Goal: Information Seeking & Learning: Learn about a topic

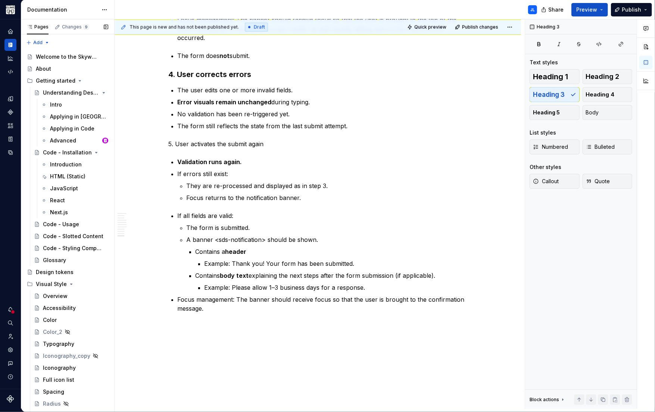
scroll to position [872, 0]
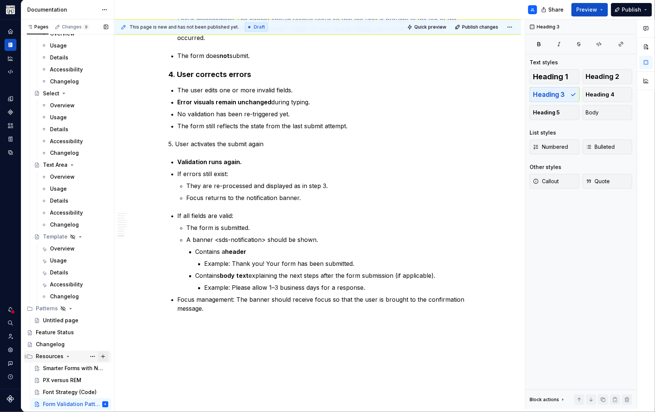
click at [103, 357] on button "Page tree" at bounding box center [103, 356] width 10 height 10
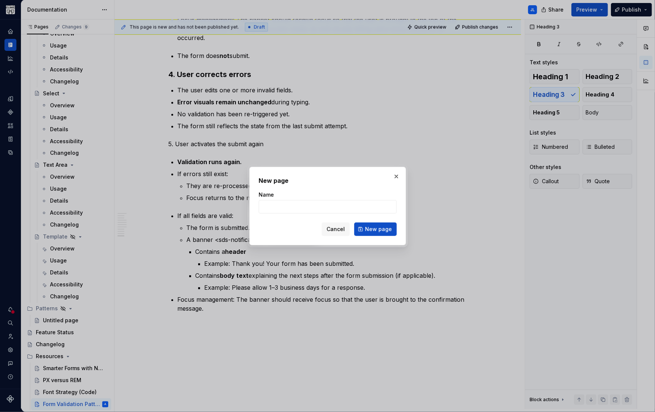
type textarea "*"
type input "Web Component Console Errors"
click at [367, 228] on span "New page" at bounding box center [378, 228] width 27 height 7
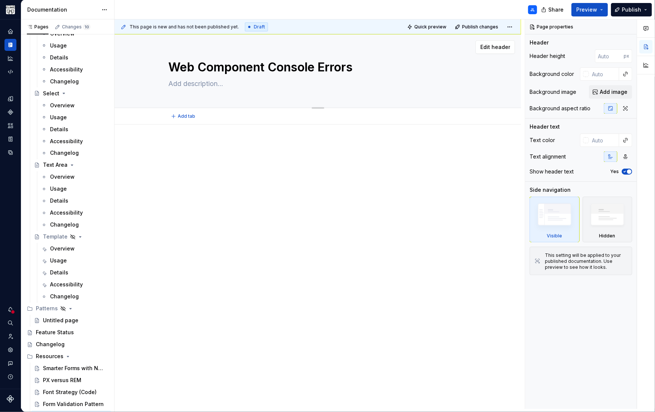
click at [204, 86] on textarea at bounding box center [316, 84] width 299 height 12
paste textarea "Developers come with a range of experience levels—particularly regarding semant…"
type textarea "*"
type textarea "Developers come with a range of experience levels—particularly regarding semant…"
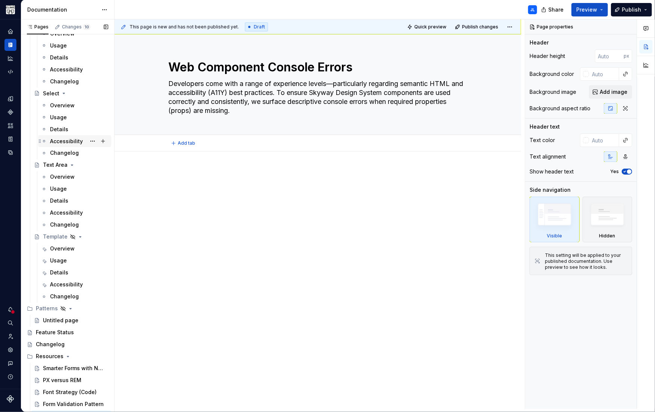
type textarea "*"
type textarea "Developers come with a range of experience levels—particularly regarding semant…"
type textarea "*"
click at [220, 154] on div "Web Component Console Errors Developers come with a range of experience levels—…" at bounding box center [318, 221] width 407 height 374
click at [180, 177] on p at bounding box center [318, 173] width 299 height 9
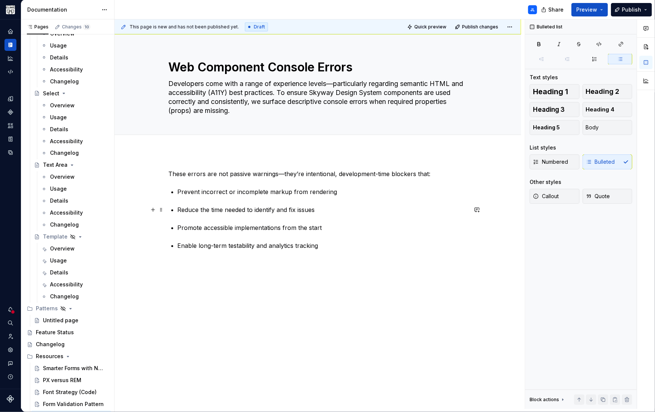
click at [179, 208] on p "Reduce the time needed to identify and fix issues" at bounding box center [323, 209] width 290 height 9
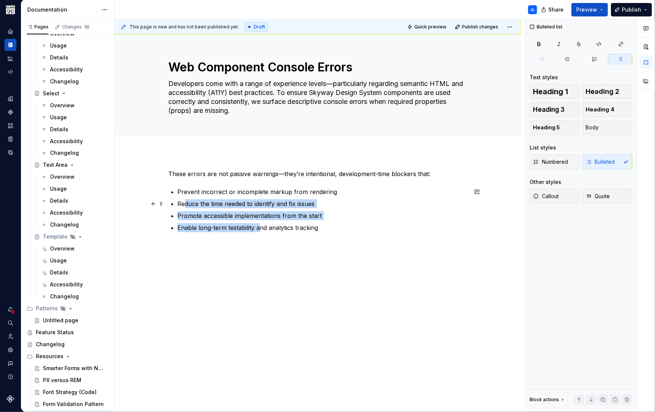
drag, startPoint x: 187, startPoint y: 202, endPoint x: 258, endPoint y: 226, distance: 75.3
click at [261, 228] on ul "Prevent incorrect or incomplete markup from rendering Reduce the time needed to…" at bounding box center [323, 209] width 290 height 45
click at [223, 186] on button "Bulleted list" at bounding box center [220, 189] width 38 height 10
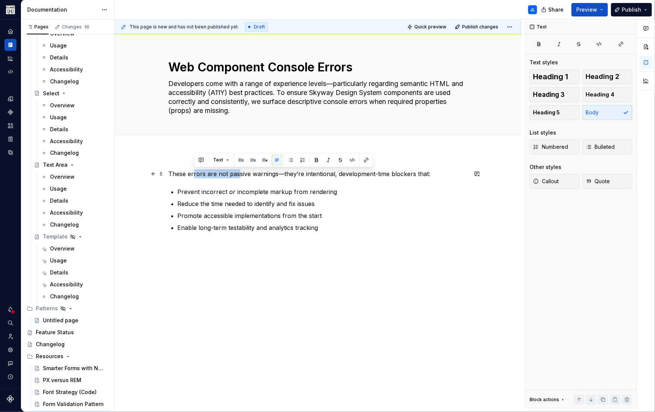
drag, startPoint x: 204, startPoint y: 174, endPoint x: 245, endPoint y: 174, distance: 41.5
click at [245, 174] on p "These errors are not passive warnings—they’re intentional, development-time blo…" at bounding box center [318, 173] width 299 height 9
click at [197, 184] on div "These errors are not passive warnings—they’re intentional, development-time blo…" at bounding box center [318, 200] width 299 height 63
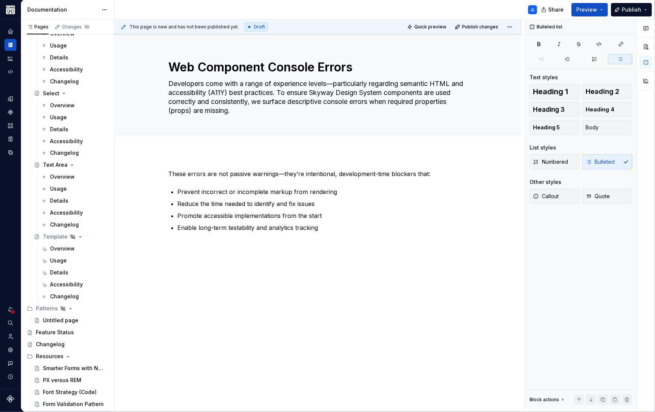
click at [336, 232] on div "These errors are not passive warnings—they’re intentional, development-time blo…" at bounding box center [318, 205] width 299 height 72
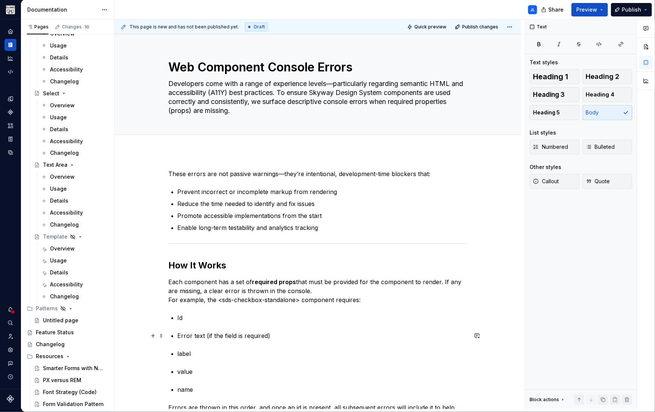
click at [180, 336] on p "Error text (if the field is required)" at bounding box center [323, 335] width 290 height 9
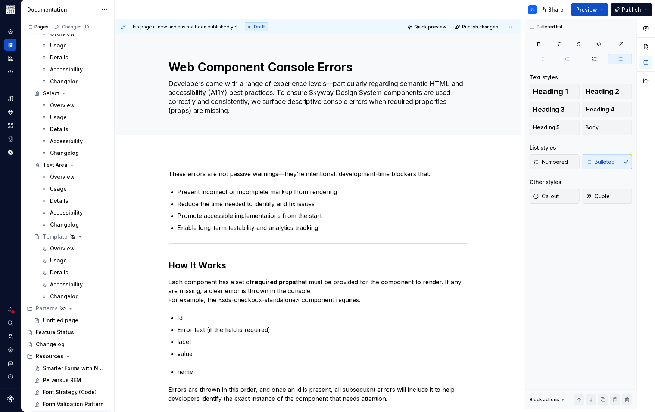
scroll to position [3, 0]
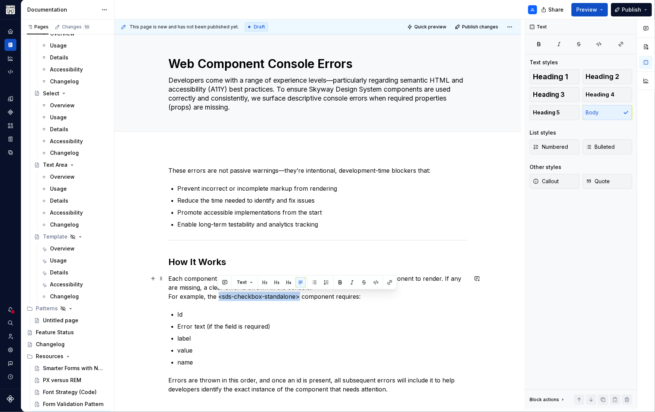
drag, startPoint x: 299, startPoint y: 296, endPoint x: 218, endPoint y: 297, distance: 80.7
click at [218, 297] on p "Each component has a set of required props that must be provided for the compon…" at bounding box center [318, 287] width 299 height 27
click at [596, 44] on icon "button" at bounding box center [599, 44] width 6 height 6
click at [192, 293] on p "Each component has a set of required props that must be provided for the compon…" at bounding box center [318, 287] width 299 height 27
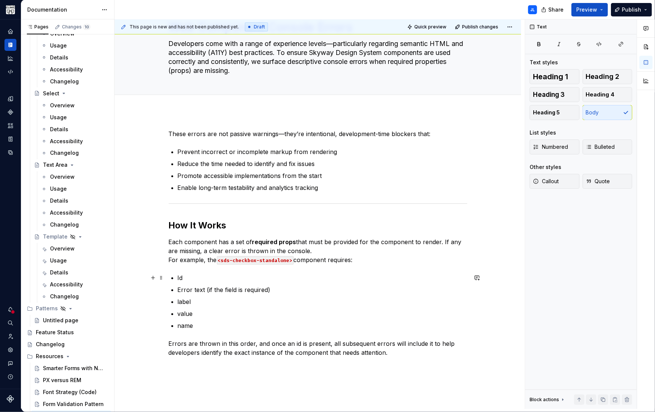
scroll to position [43, 0]
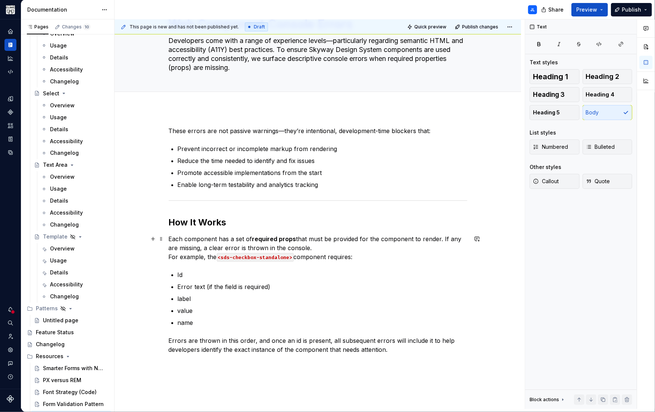
click at [314, 245] on p "Each component has a set of required props that must be provided for the compon…" at bounding box center [318, 247] width 299 height 27
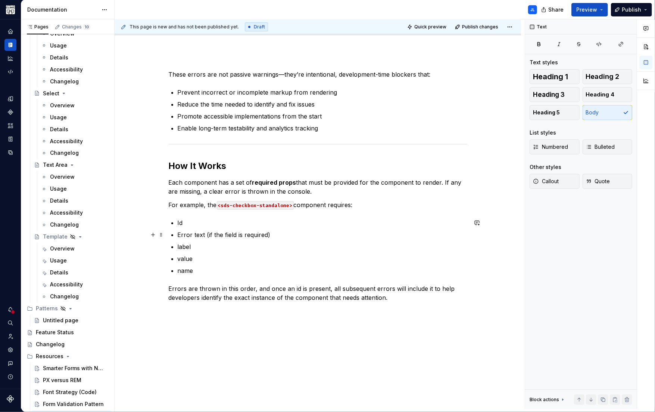
scroll to position [99, 0]
click at [405, 302] on div "These errors are not passive warnings—they’re intentional, development-time blo…" at bounding box center [318, 190] width 299 height 241
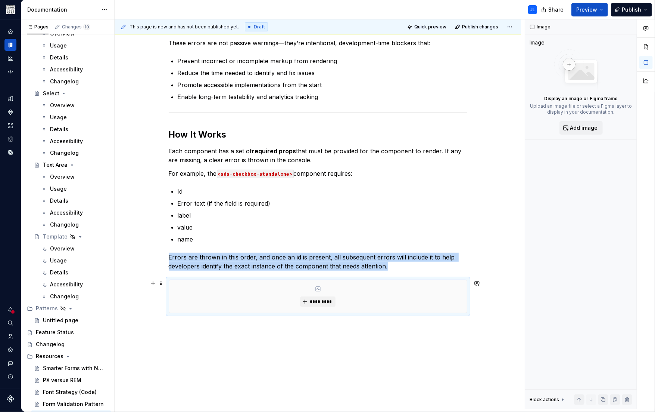
scroll to position [167, 0]
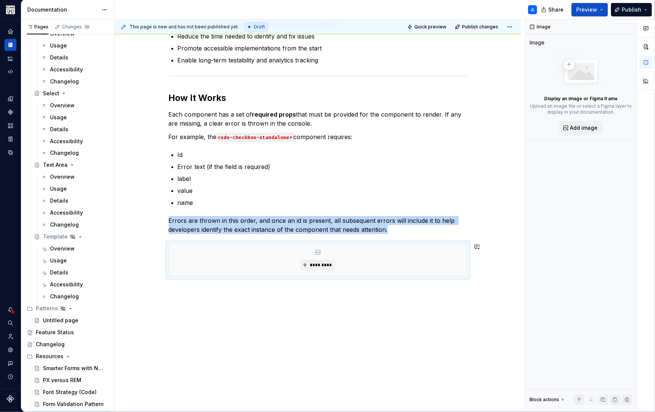
click at [183, 299] on div "This page is new and has not been published yet. Draft Quick preview Publish ch…" at bounding box center [320, 213] width 410 height 389
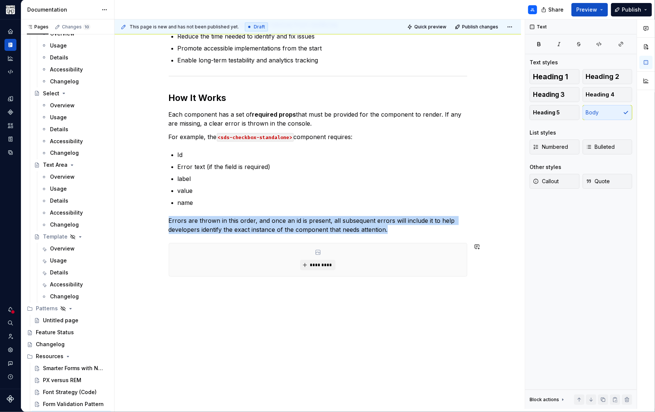
drag, startPoint x: 179, startPoint y: 293, endPoint x: 185, endPoint y: 314, distance: 22.4
click at [180, 295] on div "This page is new and has not been published yet. Draft Quick preview Publish ch…" at bounding box center [320, 213] width 410 height 389
drag, startPoint x: 183, startPoint y: 311, endPoint x: 183, endPoint y: 306, distance: 4.9
click at [183, 310] on div "This page is new and has not been published yet. Draft Quick preview Publish ch…" at bounding box center [320, 213] width 410 height 389
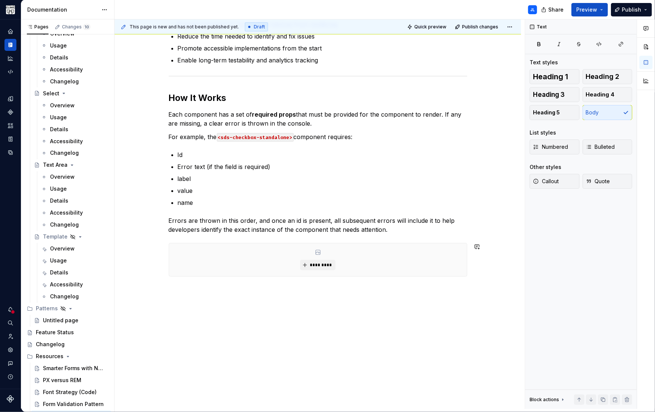
click at [177, 281] on div "These errors are not passive warnings—they’re intentional, development-time blo…" at bounding box center [318, 143] width 299 height 283
click at [181, 302] on div "This page is new and has not been published yet. Draft Quick preview Publish ch…" at bounding box center [320, 213] width 410 height 389
drag, startPoint x: 186, startPoint y: 302, endPoint x: 186, endPoint y: 311, distance: 9.0
click at [186, 303] on div "This page is new and has not been published yet. Draft Quick preview Publish ch…" at bounding box center [320, 213] width 410 height 389
click at [425, 236] on div "These errors are not passive warnings—they’re intentional, development-time blo…" at bounding box center [318, 139] width 299 height 274
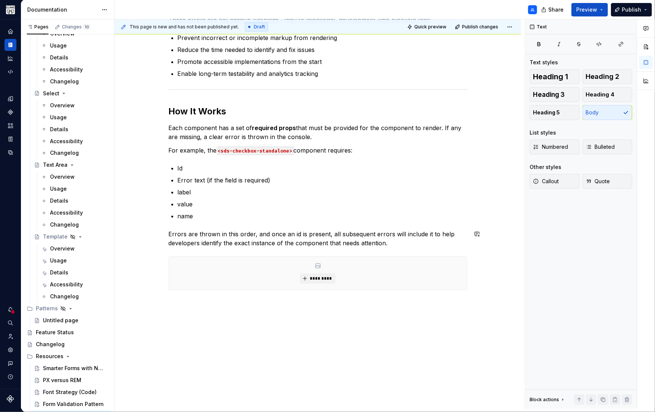
scroll to position [162, 0]
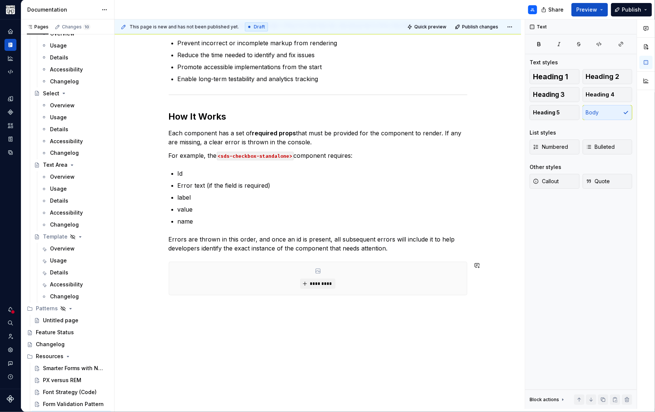
drag, startPoint x: 175, startPoint y: 355, endPoint x: 172, endPoint y: 331, distance: 23.7
click at [175, 354] on div "This page is new and has not been published yet. Draft Quick preview Publish ch…" at bounding box center [320, 213] width 410 height 389
click at [183, 311] on div "These errors are not passive warnings—they’re intentional, development-time blo…" at bounding box center [318, 208] width 407 height 438
click at [205, 342] on div "This page is new and has not been published yet. Draft Quick preview Publish ch…" at bounding box center [320, 213] width 410 height 389
click at [175, 306] on p at bounding box center [318, 308] width 299 height 9
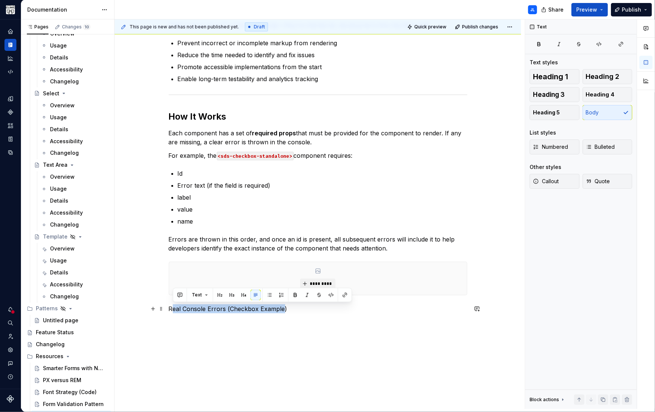
drag, startPoint x: 282, startPoint y: 310, endPoint x: 173, endPoint y: 308, distance: 108.7
click at [173, 308] on p "Real Console Errors (Checkbox Example)" at bounding box center [318, 308] width 299 height 9
click at [288, 327] on div "This page is new and has not been published yet. Draft Quick preview Publish ch…" at bounding box center [320, 213] width 410 height 389
drag, startPoint x: 268, startPoint y: 307, endPoint x: 146, endPoint y: 305, distance: 121.4
click at [146, 305] on div "These errors are not passive warnings—they’re intentional, development-time blo…" at bounding box center [318, 217] width 407 height 456
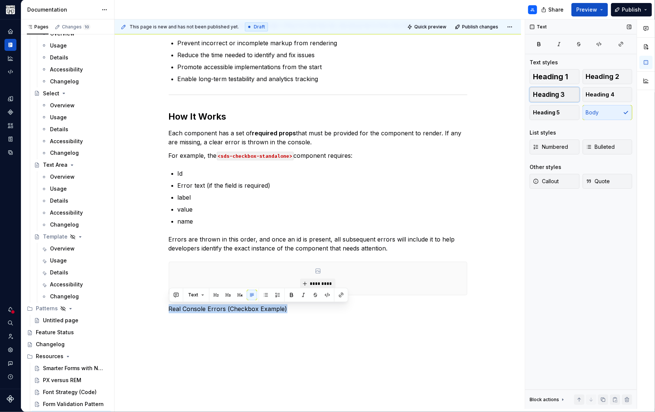
click at [559, 96] on span "Heading 3" at bounding box center [549, 94] width 32 height 7
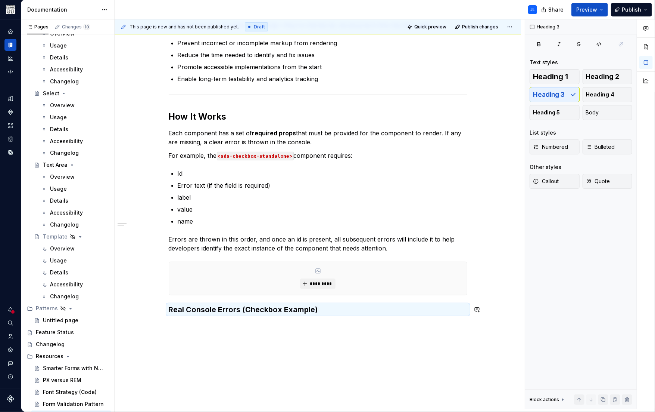
drag, startPoint x: 189, startPoint y: 331, endPoint x: 182, endPoint y: 332, distance: 7.3
click at [189, 331] on div "These errors are not passive warnings—they’re intentional, development-time blo…" at bounding box center [318, 218] width 407 height 458
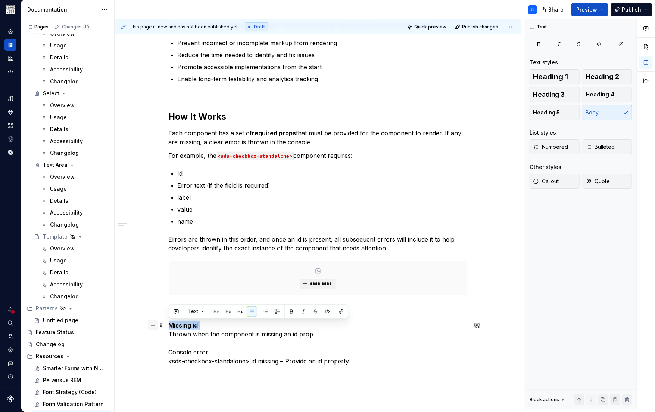
drag, startPoint x: 201, startPoint y: 324, endPoint x: 155, endPoint y: 323, distance: 46.7
click at [169, 323] on div "These errors are not passive warnings—they’re intentional, development-time blo…" at bounding box center [318, 190] width 299 height 367
click at [227, 340] on p "Missing id Thrown when the component is missing an id prop Console error: <sds-…" at bounding box center [318, 342] width 299 height 45
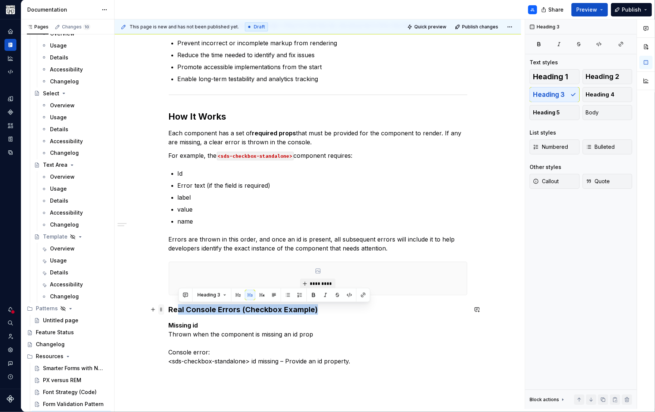
drag, startPoint x: 326, startPoint y: 308, endPoint x: 160, endPoint y: 305, distance: 165.5
click at [169, 305] on div "These errors are not passive warnings—they’re intentional, development-time blo…" at bounding box center [318, 190] width 299 height 367
click at [179, 309] on h3 "Real Console Errors (Checkbox Example)" at bounding box center [318, 309] width 299 height 10
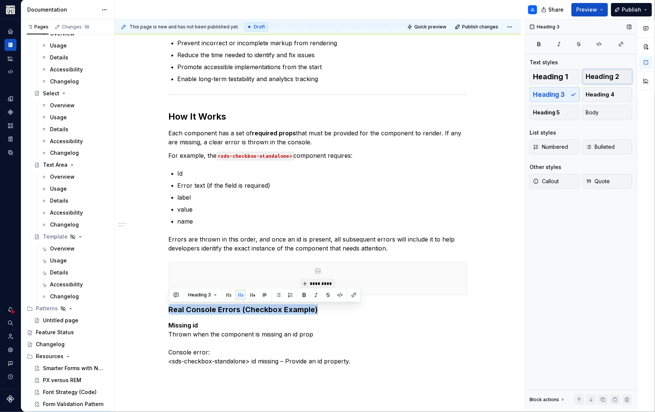
click at [601, 76] on span "Heading 2" at bounding box center [603, 76] width 34 height 7
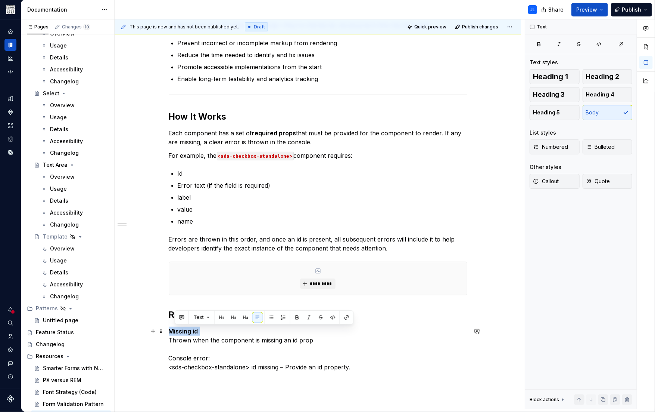
drag, startPoint x: 180, startPoint y: 330, endPoint x: 148, endPoint y: 331, distance: 32.9
click at [148, 331] on div "These errors are not passive warnings—they’re intentional, development-time blo…" at bounding box center [318, 246] width 407 height 515
click at [561, 94] on span "Heading 3" at bounding box center [549, 94] width 32 height 7
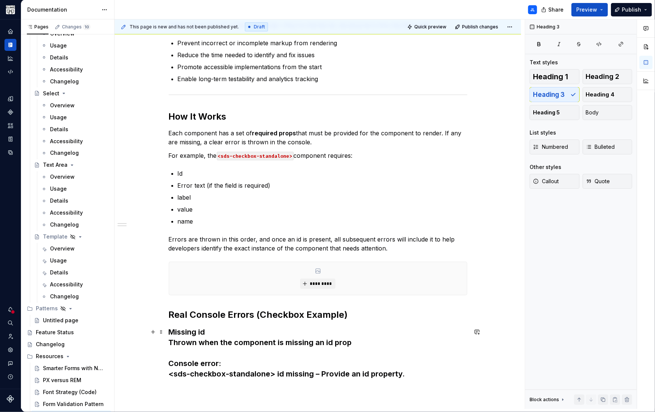
click at [184, 343] on h3 "Missing id Thrown when the component is missing an id prop Console error: <sds-…" at bounding box center [318, 352] width 299 height 52
click at [170, 342] on h3 "Missing id Thrown when the component is missing an id prop Console error: <sds-…" at bounding box center [318, 352] width 299 height 52
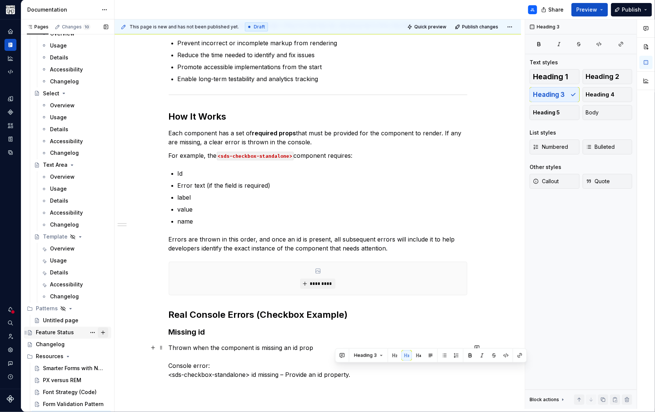
scroll to position [167, 0]
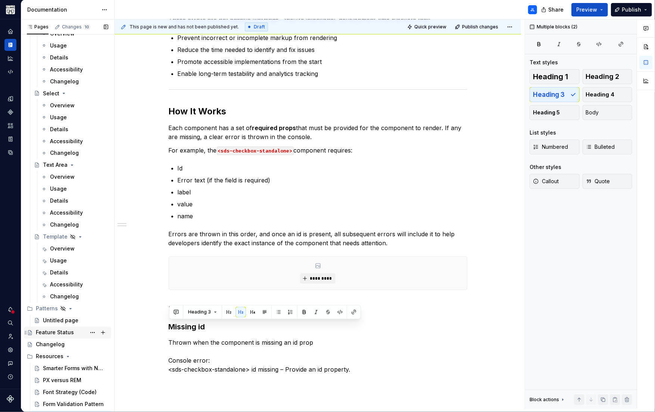
drag, startPoint x: 334, startPoint y: 370, endPoint x: 91, endPoint y: 326, distance: 246.0
click at [91, 326] on div "Pages Changes 10 Add Accessibility guide for tree Page tree. Navigate the tree …" at bounding box center [338, 215] width 634 height 392
click at [607, 113] on button "Body" at bounding box center [608, 112] width 50 height 15
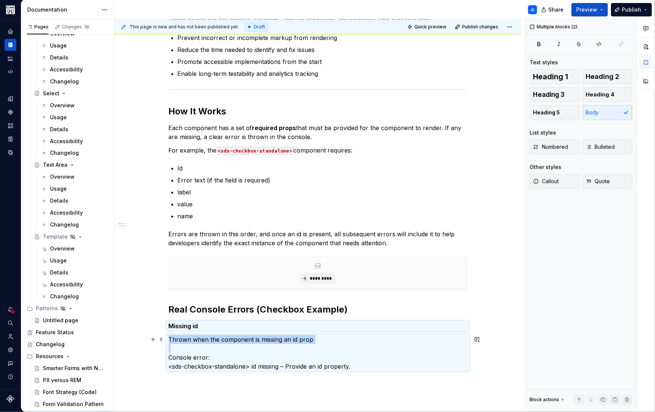
click at [192, 349] on p "Thrown when the component is missing an id prop Console error: <sds-checkbox-st…" at bounding box center [318, 353] width 299 height 36
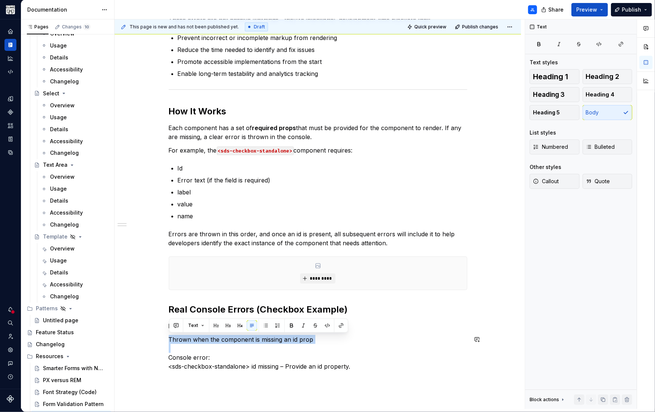
click at [145, 329] on div "These errors are not passive warnings—they’re intentional, development-time blo…" at bounding box center [318, 243] width 407 height 519
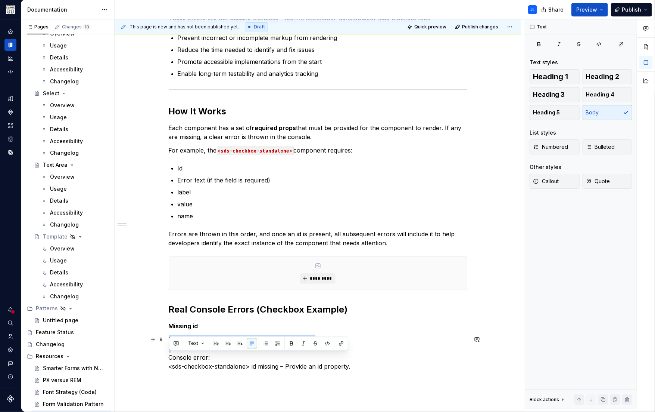
drag, startPoint x: 217, startPoint y: 356, endPoint x: 166, endPoint y: 354, distance: 51.2
click at [166, 354] on div "These errors are not passive warnings—they’re intentional, development-time blo…" at bounding box center [318, 243] width 407 height 519
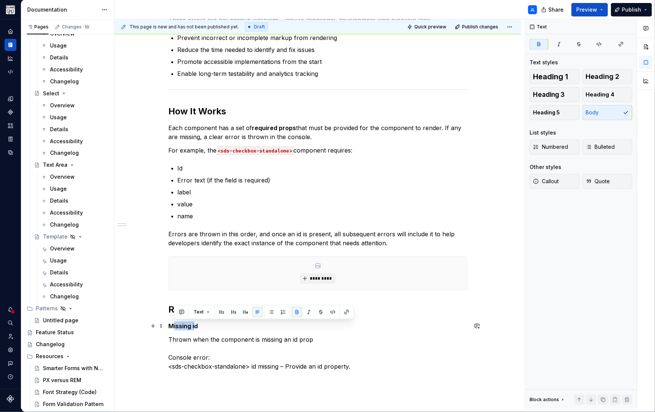
drag, startPoint x: 196, startPoint y: 325, endPoint x: 175, endPoint y: 325, distance: 21.7
click at [175, 325] on strong "Missing id" at bounding box center [184, 325] width 30 height 7
click at [192, 332] on div "These errors are not passive warnings—they’re intentional, development-time blo…" at bounding box center [318, 186] width 299 height 369
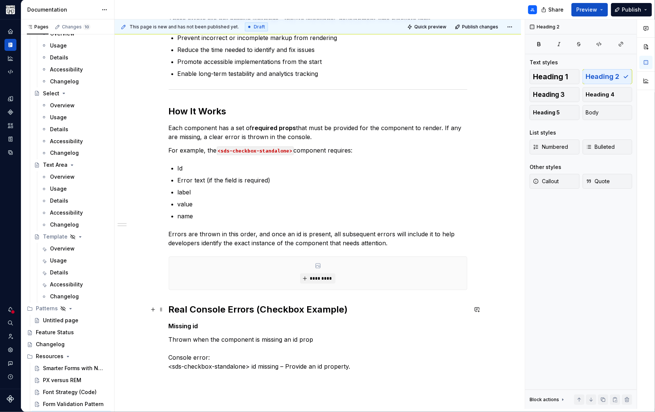
click at [208, 311] on h2 "Real Console Errors (Checkbox Example)" at bounding box center [318, 309] width 299 height 12
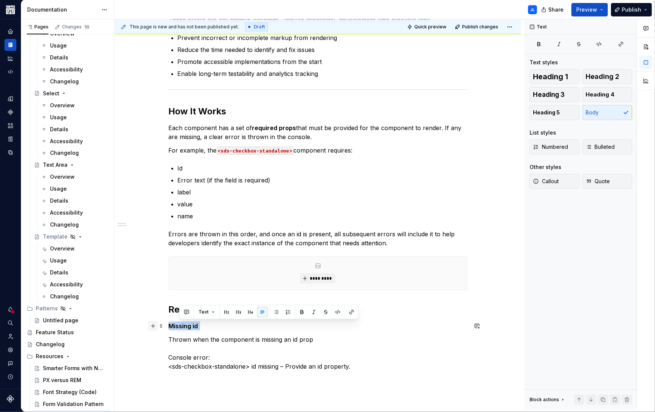
drag, startPoint x: 202, startPoint y: 325, endPoint x: 151, endPoint y: 324, distance: 51.6
click at [169, 324] on div "These errors are not passive warnings—they’re intentional, development-time blo…" at bounding box center [318, 191] width 299 height 378
click at [555, 91] on span "Heading 3" at bounding box center [549, 94] width 32 height 7
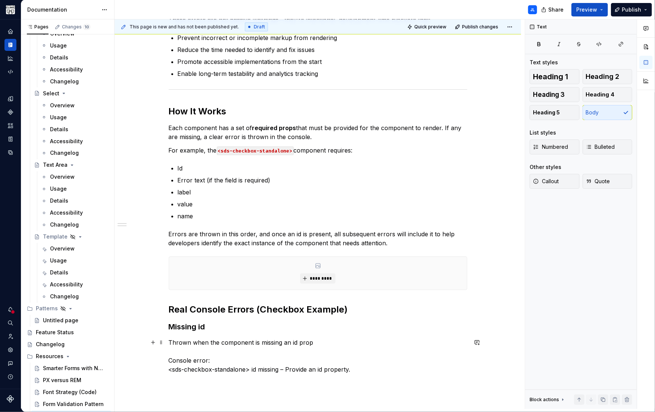
click at [191, 351] on p "Thrown when the component is missing an id prop Console error: <sds-checkbox-st…" at bounding box center [318, 356] width 299 height 36
drag, startPoint x: 215, startPoint y: 360, endPoint x: 156, endPoint y: 358, distance: 59.1
click at [156, 358] on div "These errors are not passive warnings—they’re intentional, development-time blo…" at bounding box center [318, 245] width 407 height 522
click at [292, 347] on button "button" at bounding box center [291, 346] width 10 height 10
click at [267, 369] on p "Thrown when the component is missing an id prop Console error: <sds-checkbox-st…" at bounding box center [318, 356] width 299 height 36
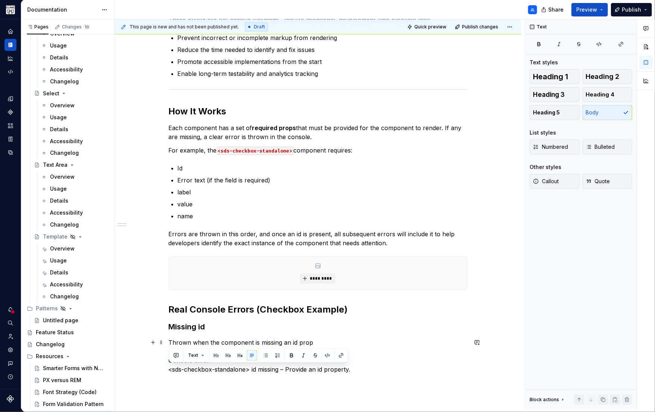
drag, startPoint x: 373, startPoint y: 371, endPoint x: 161, endPoint y: 366, distance: 212.9
click at [161, 366] on div "These errors are not passive warnings—they’re intentional, development-time blo…" at bounding box center [318, 245] width 407 height 522
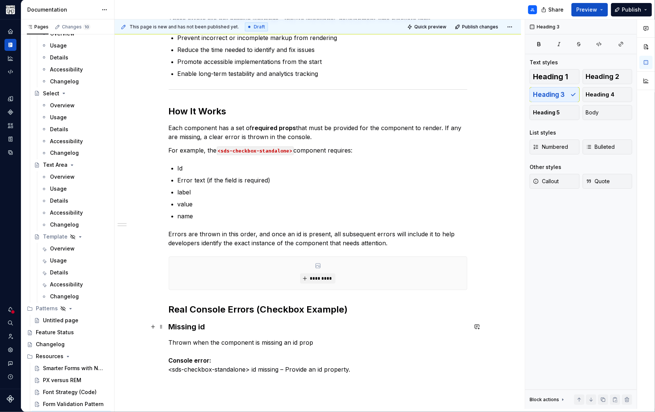
click at [239, 324] on h3 "Missing id" at bounding box center [318, 326] width 299 height 10
click at [171, 369] on p "Thrown when the component is missing an id prop Console error: <sds-checkbox-st…" at bounding box center [318, 356] width 299 height 36
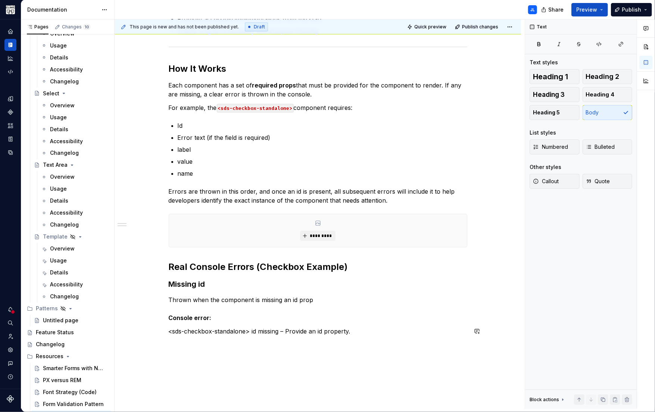
scroll to position [269, 0]
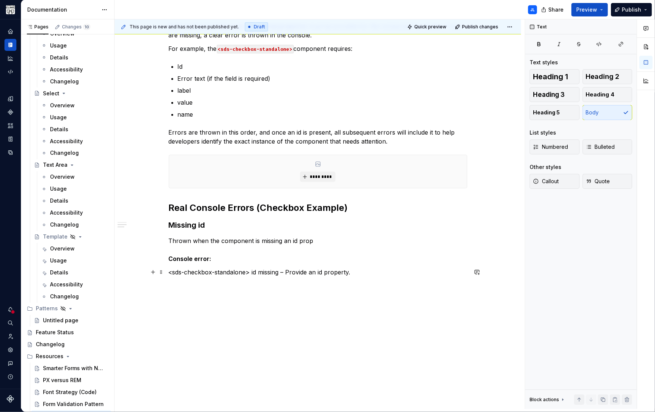
click at [359, 273] on p "<sds-checkbox-standalone> id missing – Provide an id property." at bounding box center [318, 271] width 299 height 9
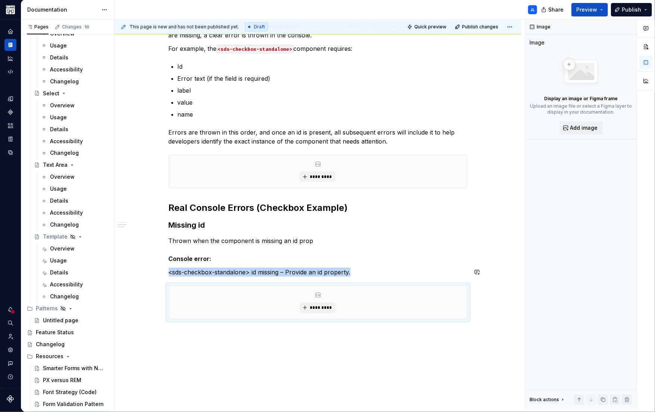
click at [192, 351] on div "This page is new and has not been published yet. Draft Quick preview Publish ch…" at bounding box center [320, 213] width 410 height 389
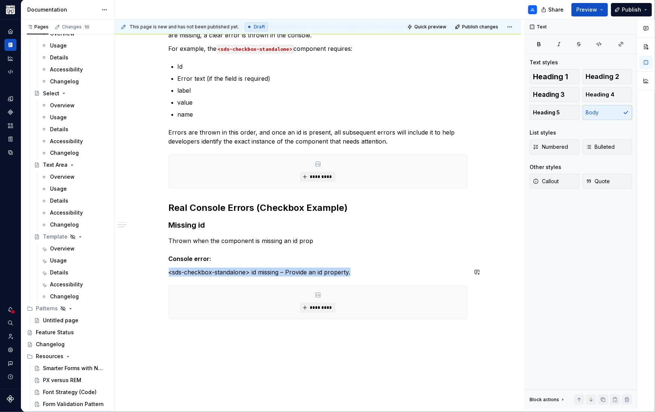
click at [173, 341] on div "These errors are not passive warnings—they’re intentional, development-time blo…" at bounding box center [318, 166] width 407 height 569
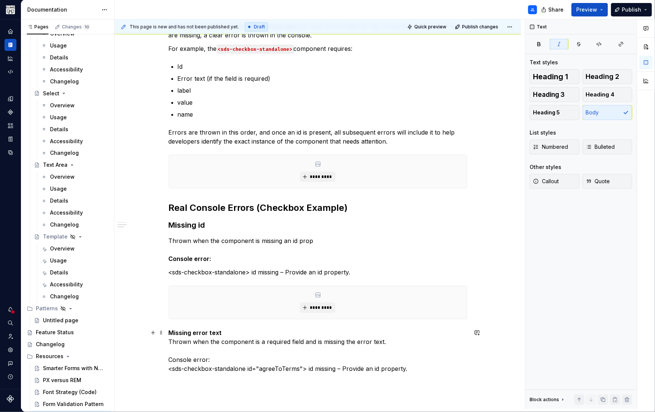
click at [233, 329] on p "Missing error text Thrown when the component is a required field and is missing…" at bounding box center [318, 355] width 299 height 54
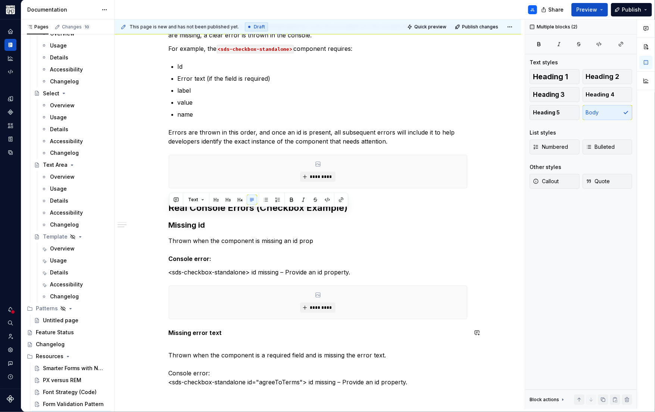
scroll to position [388, 0]
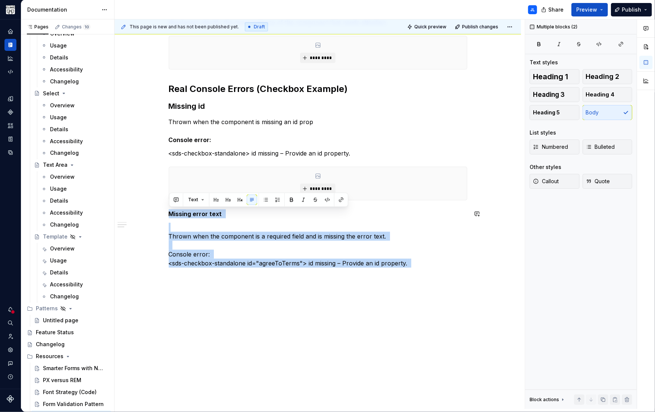
click at [245, 329] on div "This page is new and has not been published yet. Draft Quick preview Publish ch…" at bounding box center [320, 213] width 410 height 389
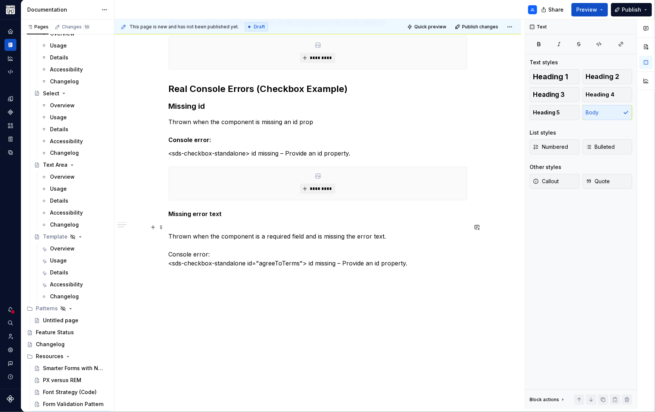
drag, startPoint x: 224, startPoint y: 227, endPoint x: 225, endPoint y: 224, distance: 3.9
click at [224, 227] on p "Thrown when the component is a required field and is missing the error text. Co…" at bounding box center [318, 250] width 299 height 54
drag, startPoint x: 227, startPoint y: 214, endPoint x: 160, endPoint y: 210, distance: 67.7
click at [169, 210] on div "These errors are not passive warnings—they’re intentional, development-time blo…" at bounding box center [318, 34] width 299 height 504
click at [189, 212] on strong "Missing error text" at bounding box center [195, 213] width 53 height 7
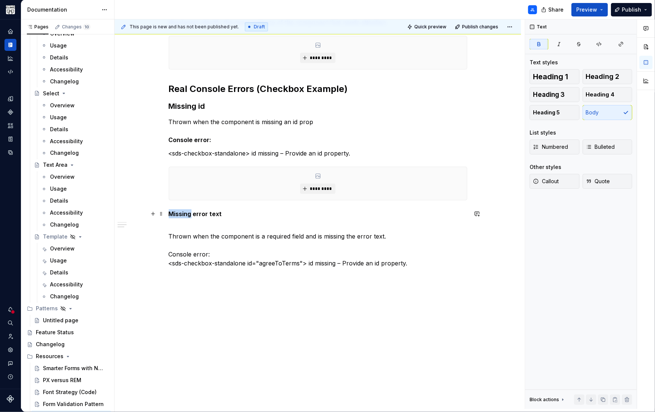
click at [189, 212] on strong "Missing error text" at bounding box center [195, 213] width 53 height 7
click at [229, 201] on button "button" at bounding box center [228, 199] width 10 height 10
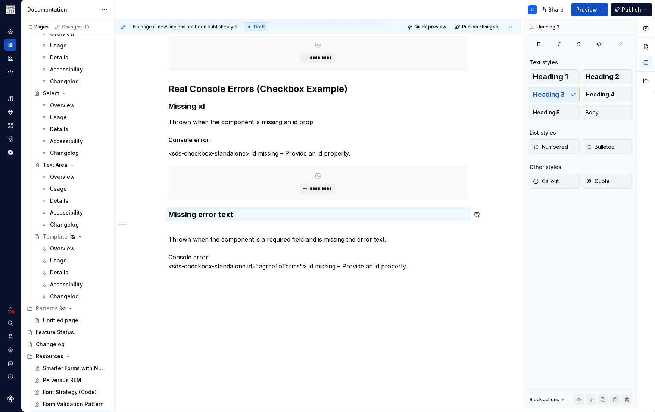
click at [229, 200] on div "*********" at bounding box center [318, 184] width 299 height 34
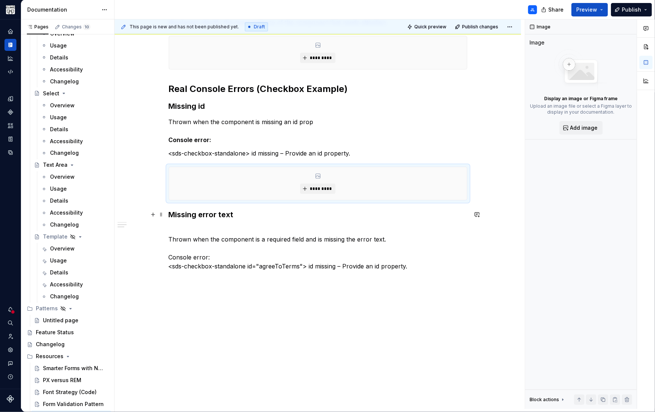
click at [218, 214] on strong "Missing error text" at bounding box center [201, 214] width 65 height 9
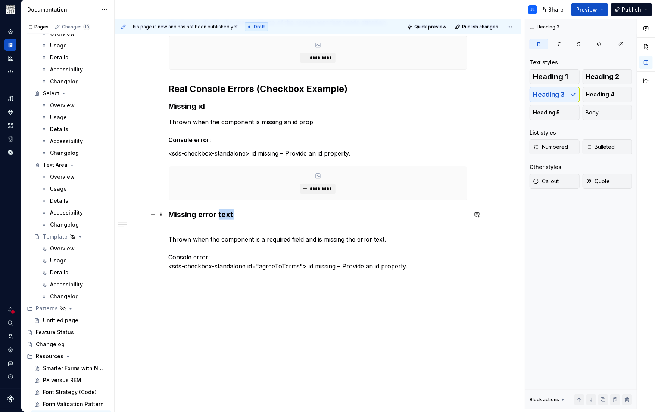
click at [218, 214] on strong "Missing error text" at bounding box center [201, 214] width 65 height 9
click at [228, 202] on button "button" at bounding box center [229, 199] width 10 height 10
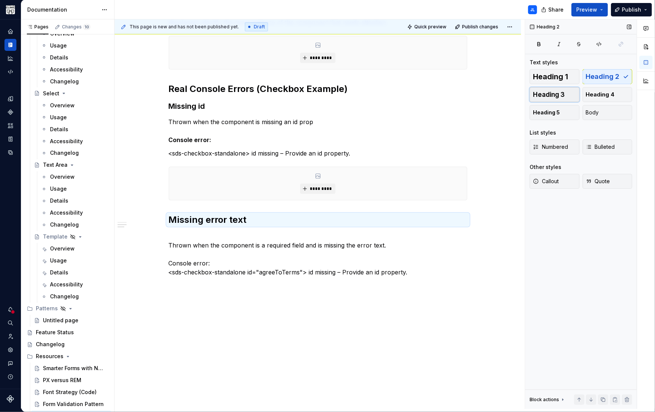
click at [558, 94] on span "Heading 3" at bounding box center [549, 94] width 32 height 7
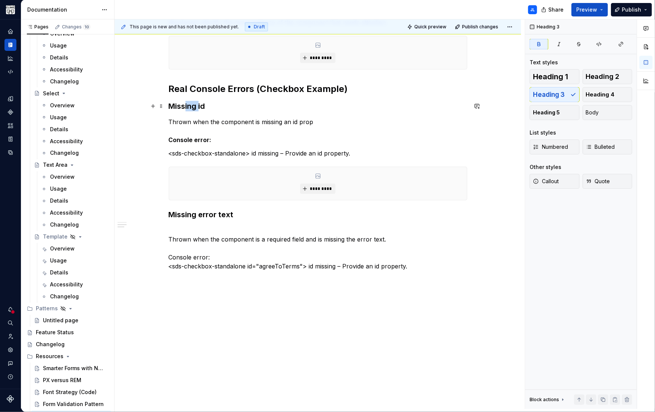
drag, startPoint x: 199, startPoint y: 105, endPoint x: 185, endPoint y: 105, distance: 14.6
click at [185, 105] on strong "Missing id" at bounding box center [187, 106] width 37 height 9
click at [171, 239] on p "Thrown when the component is a required field and is missing the error text. Co…" at bounding box center [318, 253] width 299 height 54
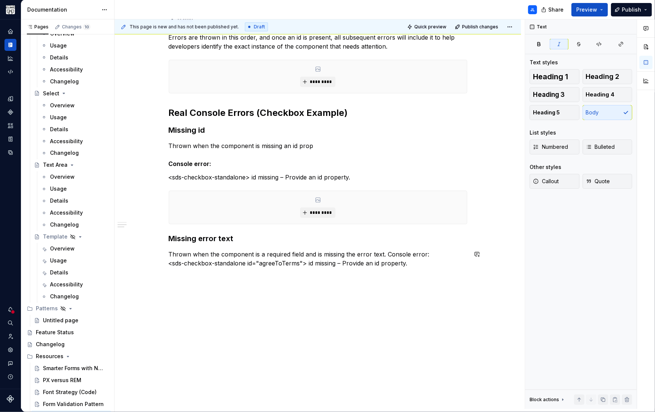
scroll to position [377, 0]
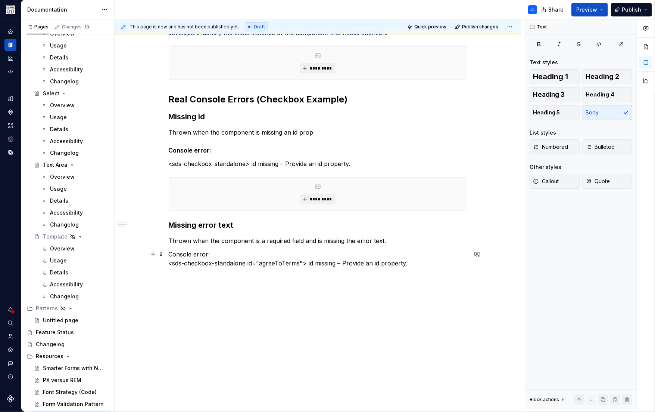
click at [194, 254] on p "Console error: <sds-checkbox-standalone id="agreeToTerms"> id missing – Provide…" at bounding box center [318, 262] width 299 height 27
click at [195, 253] on p "Console error: <sds-checkbox-standalone id="agreeToTerms"> id missing – Provide…" at bounding box center [318, 262] width 299 height 27
click at [228, 265] on p "Console error: <sds-checkbox-standalone id="agreeToTerms"> id missing – Provide…" at bounding box center [318, 262] width 299 height 27
drag, startPoint x: 215, startPoint y: 255, endPoint x: 149, endPoint y: 253, distance: 65.4
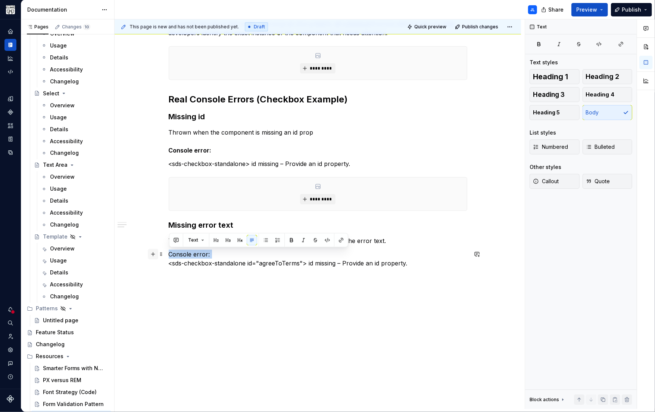
click at [169, 253] on div "These errors are not passive warnings—they’re intentional, development-time blo…" at bounding box center [318, 38] width 299 height 493
click at [289, 241] on button "button" at bounding box center [291, 240] width 10 height 10
click at [177, 262] on p "Console error: <sds-checkbox-standalone id="agreeToTerms"> id missing – Provide…" at bounding box center [318, 262] width 299 height 27
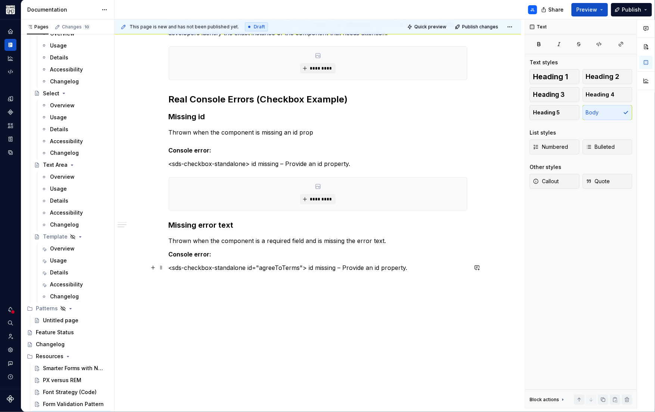
click at [415, 267] on p "<sds-checkbox-standalone id="agreeToTerms"> id missing – Provide an id property." at bounding box center [318, 272] width 299 height 18
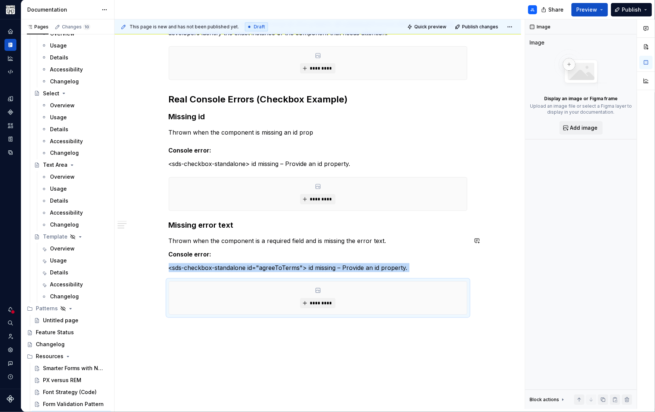
click at [198, 345] on div "This page is new and has not been published yet. Draft Quick preview Publish ch…" at bounding box center [320, 213] width 410 height 389
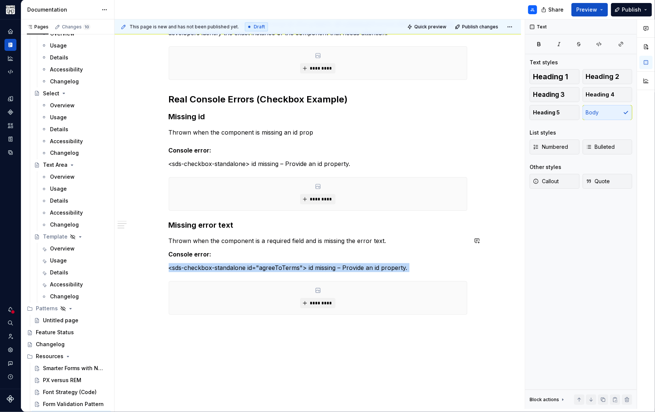
click at [172, 335] on div "These errors are not passive warnings—they’re intentional, development-time blo…" at bounding box center [318, 110] width 407 height 673
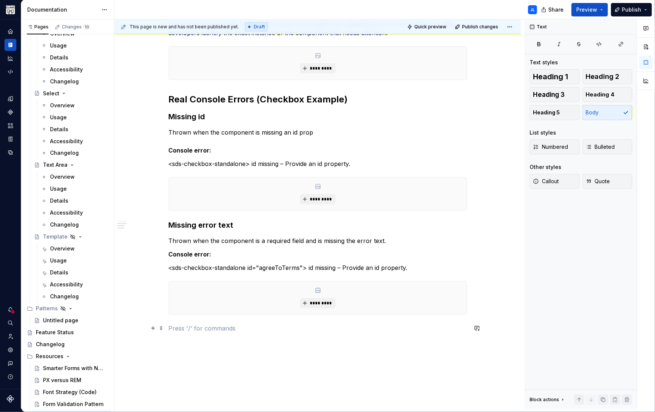
click at [177, 327] on p at bounding box center [318, 327] width 299 height 9
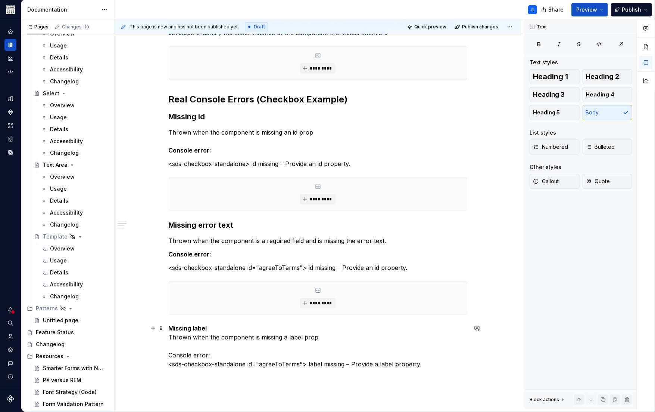
click at [182, 327] on strong "Missing label" at bounding box center [188, 327] width 38 height 7
click at [220, 328] on p "Missing label Thrown when the component is missing a label prop Console error: …" at bounding box center [318, 350] width 299 height 54
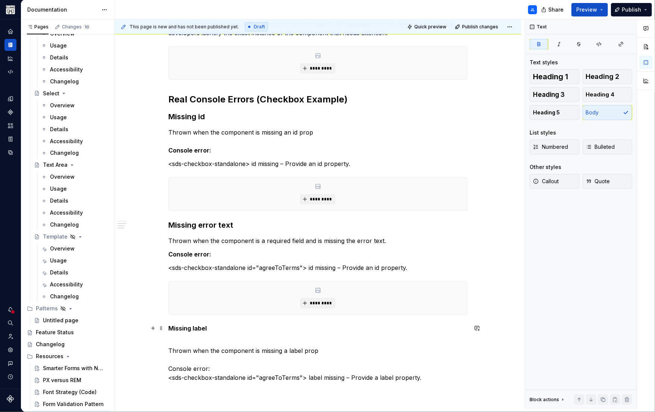
click at [195, 327] on strong "Missing label" at bounding box center [188, 327] width 38 height 7
click at [227, 313] on button "button" at bounding box center [228, 313] width 10 height 10
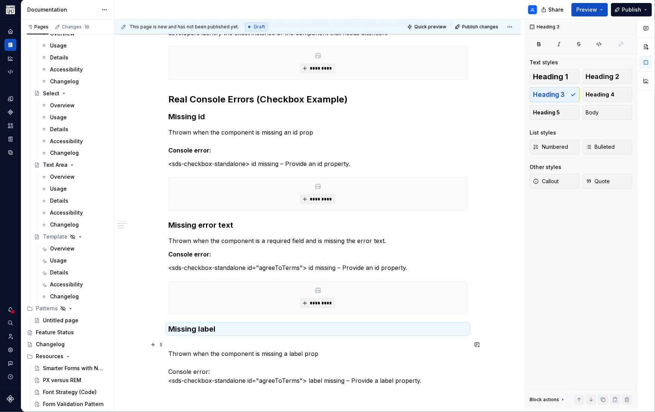
drag, startPoint x: 168, startPoint y: 353, endPoint x: 186, endPoint y: 351, distance: 17.6
click at [168, 353] on div "This page is new and has not been published yet. Draft Quick preview Publish ch…" at bounding box center [320, 213] width 410 height 389
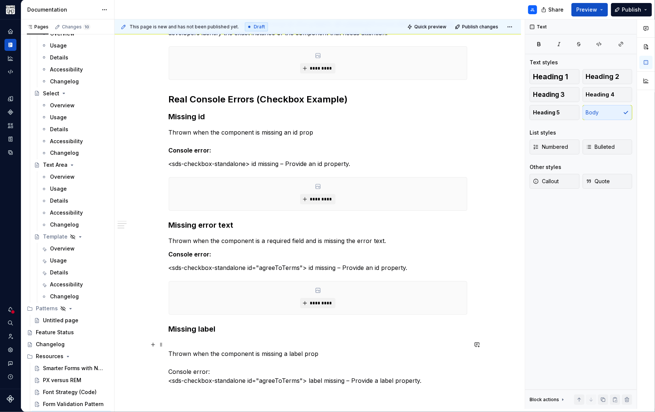
click at [179, 353] on p "Thrown when the component is missing a label prop Console error: <sds-checkbox-…" at bounding box center [318, 367] width 299 height 54
click at [170, 353] on p "Thrown when the component is missing a label prop Console error: <sds-checkbox-…" at bounding box center [318, 367] width 299 height 54
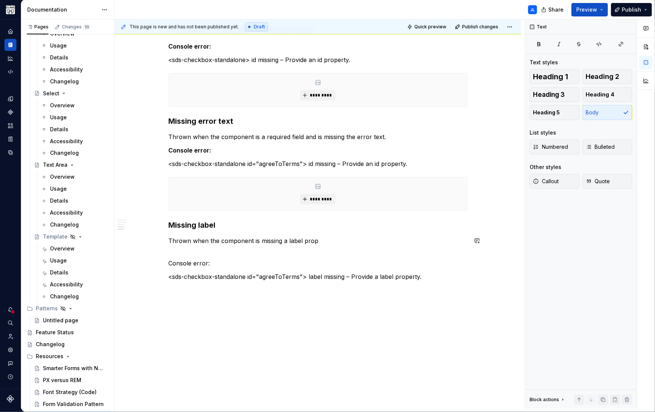
scroll to position [490, 0]
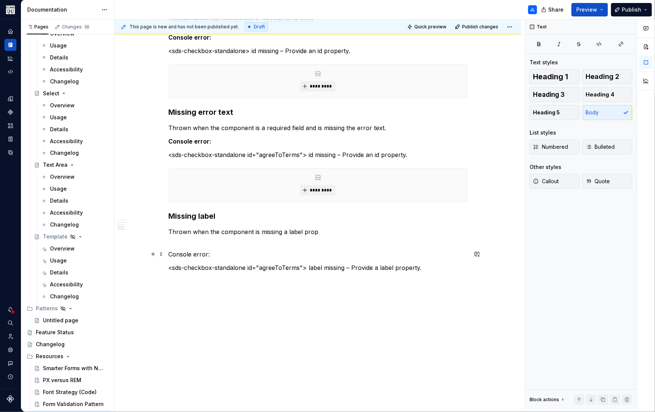
click at [170, 254] on p "Console error:" at bounding box center [318, 253] width 299 height 9
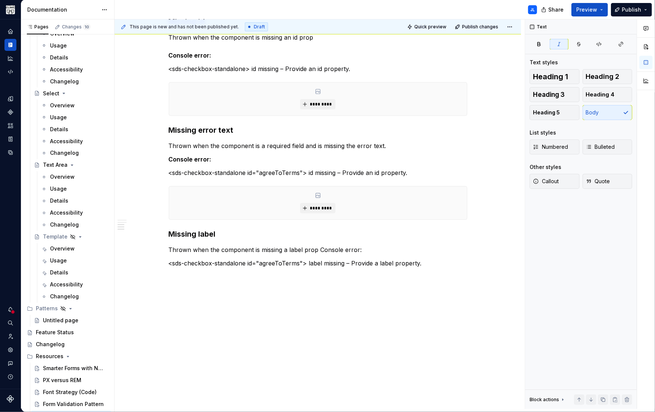
scroll to position [486, 0]
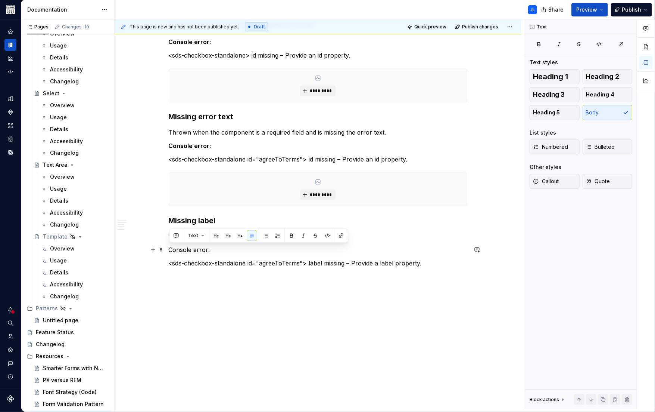
drag, startPoint x: 215, startPoint y: 250, endPoint x: 170, endPoint y: 247, distance: 45.6
click at [170, 247] on p "Console error:" at bounding box center [318, 249] width 299 height 9
click at [255, 268] on p "<sds-checkbox-standalone id="agreeToTerms"> label missing – Provide a label pro…" at bounding box center [318, 267] width 299 height 18
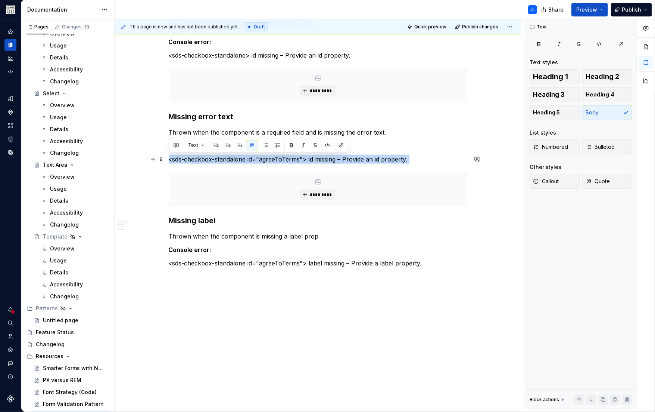
drag, startPoint x: 416, startPoint y: 155, endPoint x: 146, endPoint y: 160, distance: 270.1
click at [146, 160] on div "These errors are not passive warnings—they’re intentional, development-time blo…" at bounding box center [318, 37] width 407 height 743
click at [330, 146] on button "button" at bounding box center [327, 145] width 10 height 10
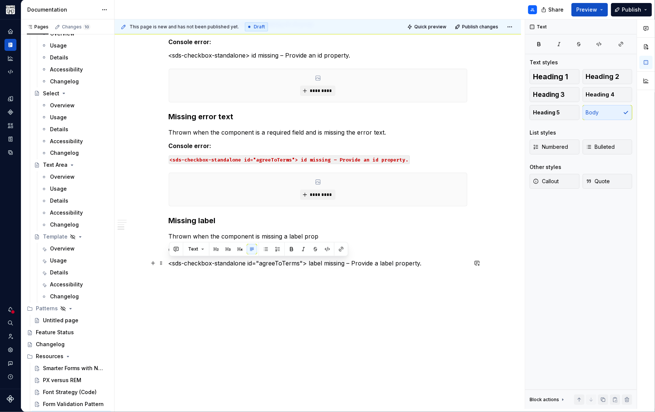
drag, startPoint x: 419, startPoint y: 263, endPoint x: 143, endPoint y: 261, distance: 275.3
click at [143, 261] on div "These errors are not passive warnings—they’re intentional, development-time blo…" at bounding box center [318, 37] width 407 height 743
click at [325, 249] on button "button" at bounding box center [327, 249] width 10 height 10
click at [248, 296] on div "These errors are not passive warnings—they’re intentional, development-time blo…" at bounding box center [318, 37] width 407 height 743
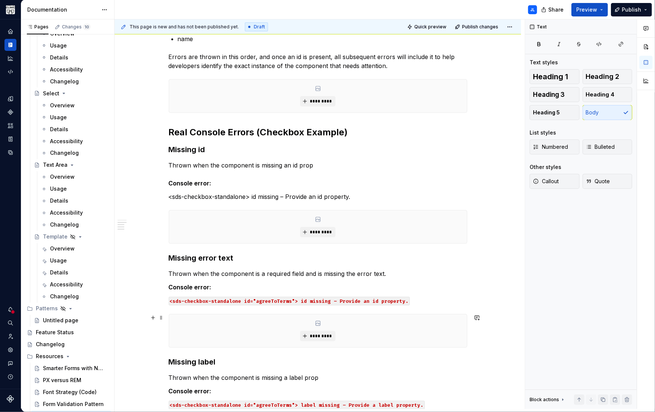
scroll to position [342, 0]
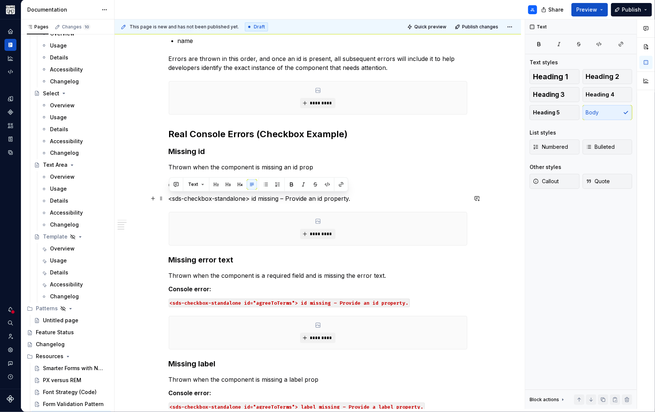
drag, startPoint x: 358, startPoint y: 199, endPoint x: 169, endPoint y: 199, distance: 189.3
click at [169, 199] on p "<sds-checkbox-standalone> id missing – Provide an id property." at bounding box center [318, 198] width 299 height 9
click at [326, 186] on button "button" at bounding box center [327, 184] width 10 height 10
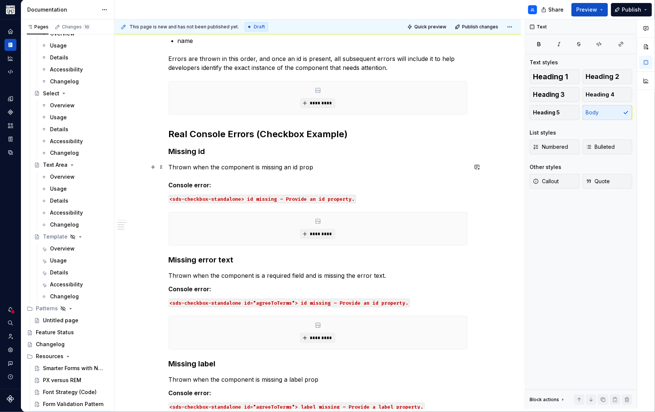
click at [335, 173] on p "Thrown when the component is missing an id prop Console error:" at bounding box center [318, 175] width 299 height 27
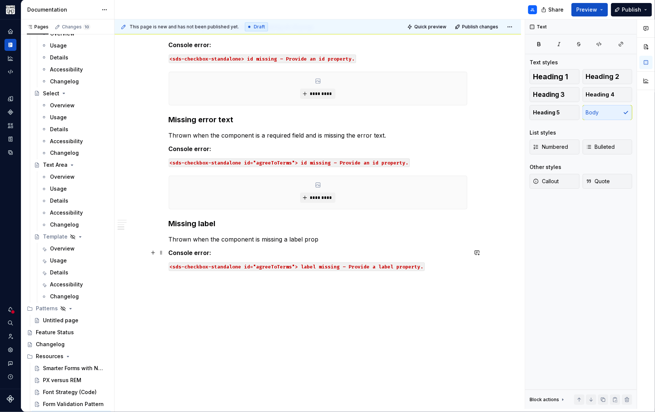
scroll to position [499, 0]
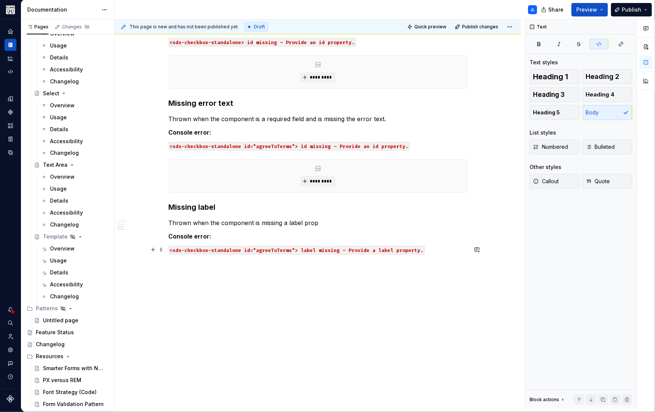
click at [432, 249] on p "<sds-checkbox-standalone id="agreeToTerms"> label missing – Provide a label pro…" at bounding box center [318, 254] width 299 height 18
click at [275, 287] on div "This page is new and has not been published yet. Draft Quick preview Publish ch…" at bounding box center [320, 213] width 410 height 389
click at [155, 249] on button "button" at bounding box center [153, 249] width 10 height 10
click at [438, 250] on p "<sds-checkbox-standalone id="agreeToTerms"> label missing – Provide a label pro…" at bounding box center [318, 254] width 299 height 18
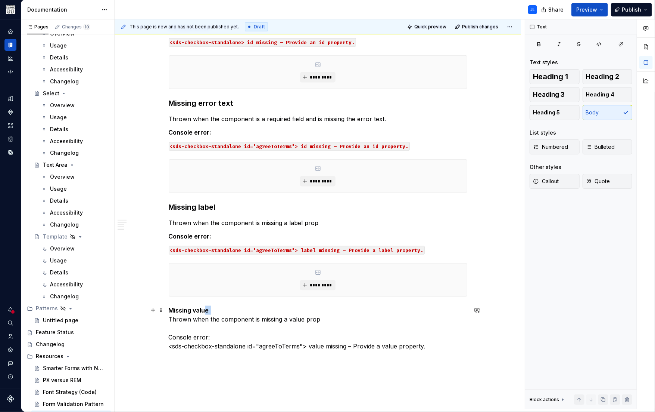
click at [203, 308] on p "Missing value Thrown when the component is missing a value prop Console error: …" at bounding box center [318, 327] width 299 height 45
click at [221, 310] on p "Missing value Thrown when the component is missing a value prop Console error: …" at bounding box center [318, 327] width 299 height 45
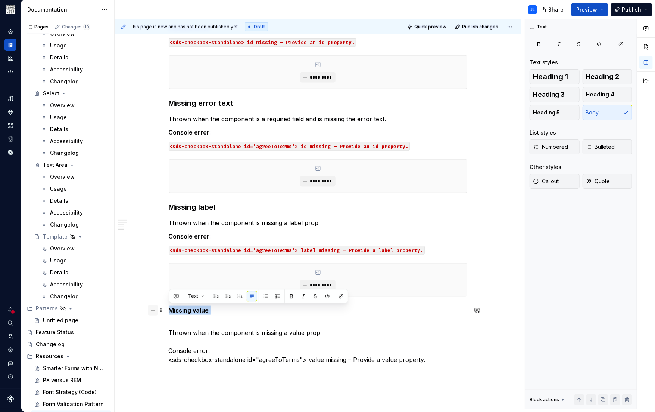
drag, startPoint x: 212, startPoint y: 311, endPoint x: 149, endPoint y: 307, distance: 62.8
click at [169, 307] on div "These errors are not passive warnings—they’re intentional, development-time blo…" at bounding box center [318, 21] width 299 height 702
click at [227, 296] on button "button" at bounding box center [228, 296] width 10 height 10
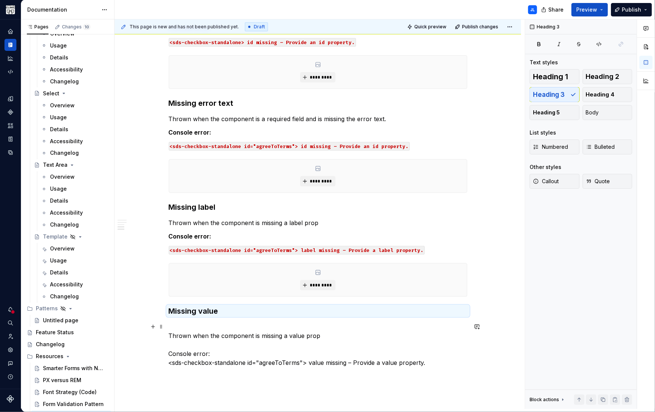
click at [169, 336] on p "Thrown when the component is missing a value prop Console error: <sds-checkbox-…" at bounding box center [318, 344] width 299 height 45
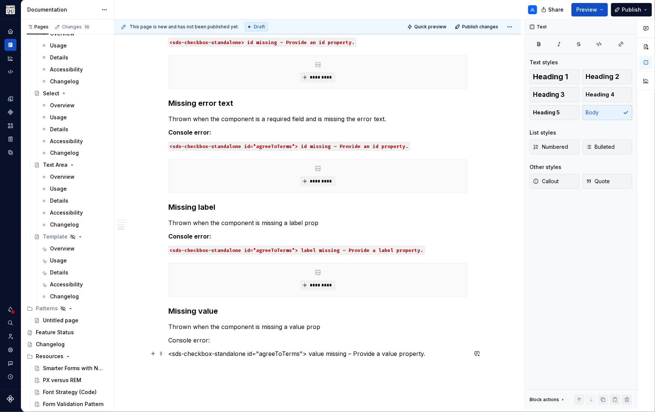
click at [323, 356] on p "<sds-checkbox-standalone id="agreeToTerms"> value missing – Provide a value pro…" at bounding box center [318, 353] width 299 height 9
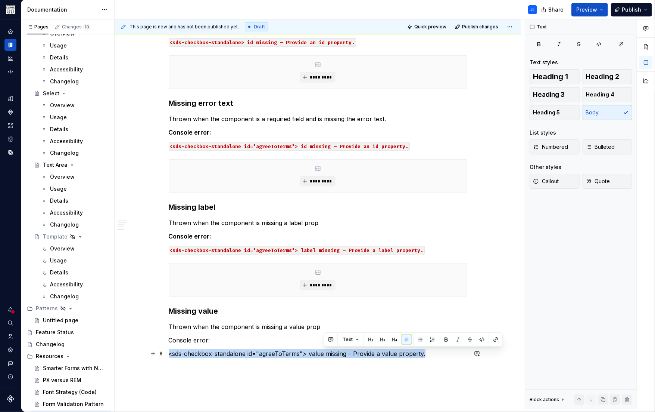
click at [323, 356] on p "<sds-checkbox-standalone id="agreeToTerms"> value missing – Provide a value pro…" at bounding box center [318, 353] width 299 height 9
click at [328, 339] on button "button" at bounding box center [327, 339] width 10 height 10
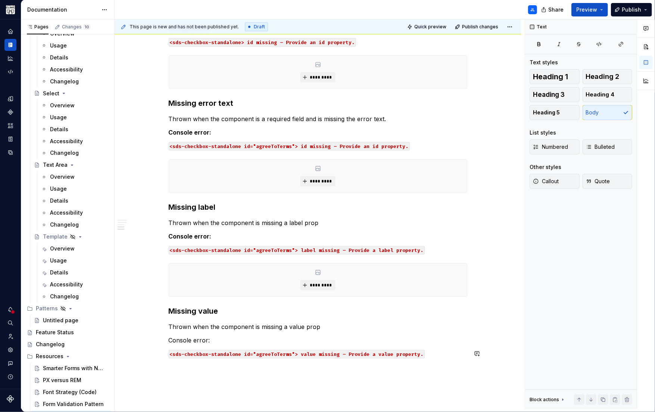
click at [189, 331] on div "These errors are not passive warnings—they’re intentional, development-time blo…" at bounding box center [318, 14] width 299 height 688
drag, startPoint x: 216, startPoint y: 340, endPoint x: 151, endPoint y: 336, distance: 65.5
click at [169, 336] on div "These errors are not passive warnings—they’re intentional, development-time blo…" at bounding box center [318, 18] width 299 height 697
click at [182, 360] on div "These errors are not passive warnings—they’re intentional, development-time blo…" at bounding box center [318, 18] width 299 height 697
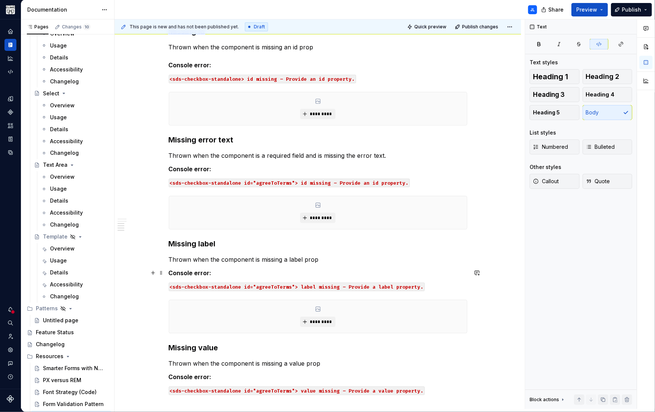
scroll to position [513, 0]
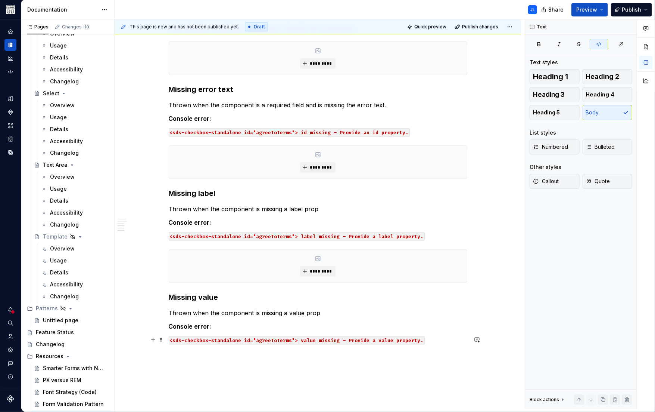
click at [444, 336] on p "<sds-checkbox-standalone id="agreeToTerms"> value missing – Provide a value pro…" at bounding box center [318, 339] width 299 height 9
click at [183, 405] on div "This page is new and has not been published yet. Draft Quick preview Publish ch…" at bounding box center [320, 213] width 410 height 389
click at [152, 336] on button "button" at bounding box center [153, 339] width 10 height 10
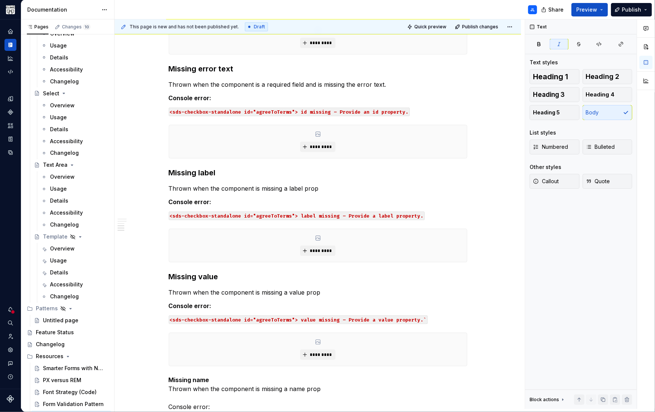
scroll to position [653, 0]
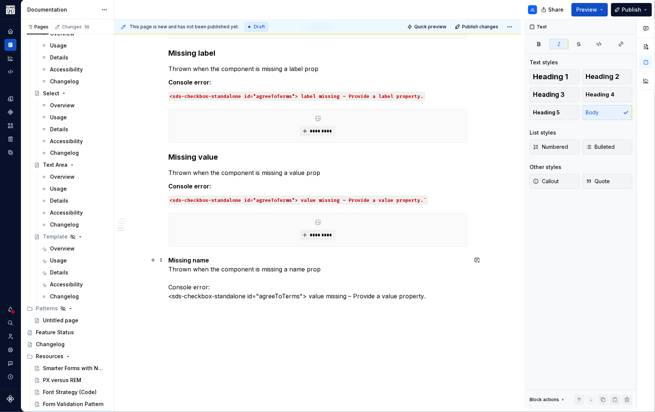
click at [171, 268] on p "Missing name Thrown when the component is missing a name prop Console error: <s…" at bounding box center [318, 277] width 299 height 45
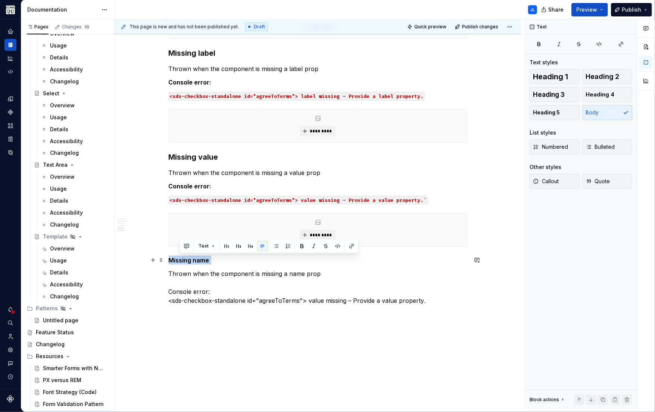
drag, startPoint x: 212, startPoint y: 257, endPoint x: 147, endPoint y: 258, distance: 65.0
click at [226, 246] on button "button" at bounding box center [228, 246] width 10 height 10
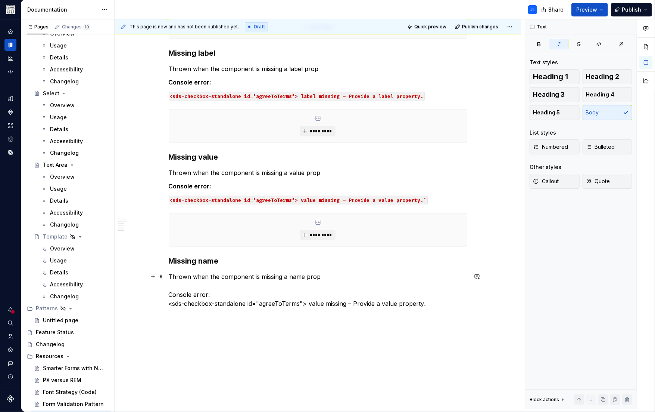
click at [170, 294] on p "Thrown when the component is missing a name prop Console error: <sds-checkbox-s…" at bounding box center [318, 290] width 299 height 36
click at [226, 300] on p "<sds-checkbox-standalone id="agreeToTerms"> value missing – Provide a value pro…" at bounding box center [318, 303] width 299 height 9
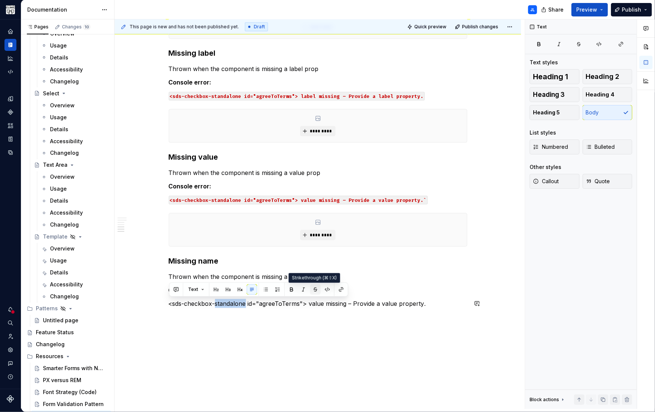
click at [316, 290] on button "button" at bounding box center [315, 289] width 10 height 10
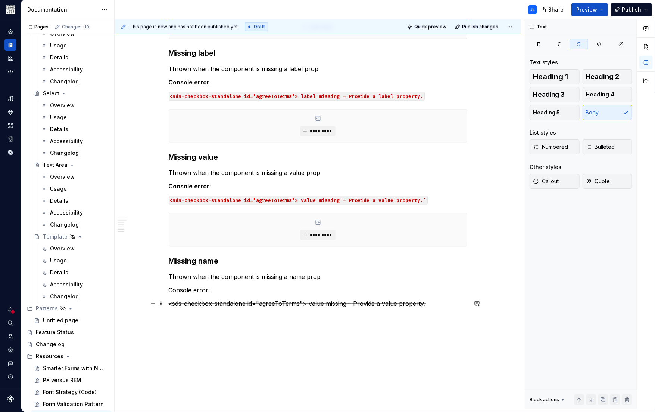
click at [244, 304] on s "<sds-checkbox-standalone id="agreeToTerms"> value missing – Provide a value pro…" at bounding box center [297, 303] width 256 height 7
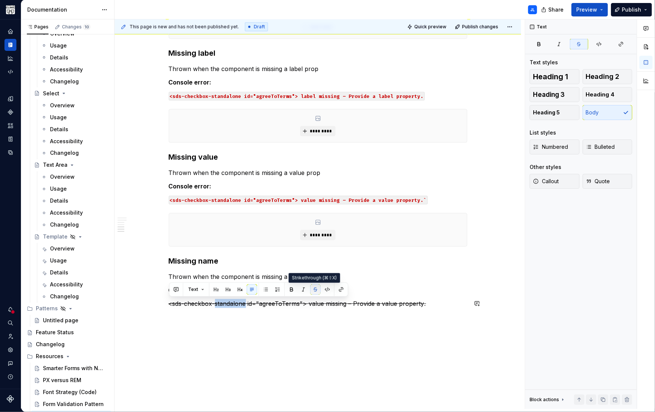
click at [313, 289] on button "button" at bounding box center [315, 289] width 10 height 10
click at [326, 289] on button "button" at bounding box center [327, 289] width 10 height 10
click at [306, 320] on p at bounding box center [318, 316] width 299 height 9
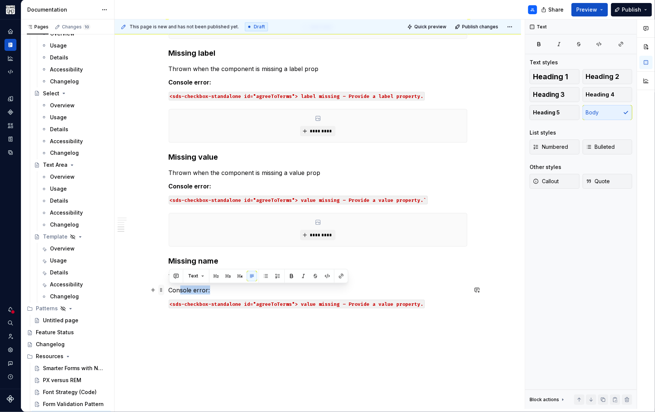
drag, startPoint x: 218, startPoint y: 286, endPoint x: 164, endPoint y: 287, distance: 53.8
click at [206, 291] on p "Console error:" at bounding box center [318, 289] width 299 height 9
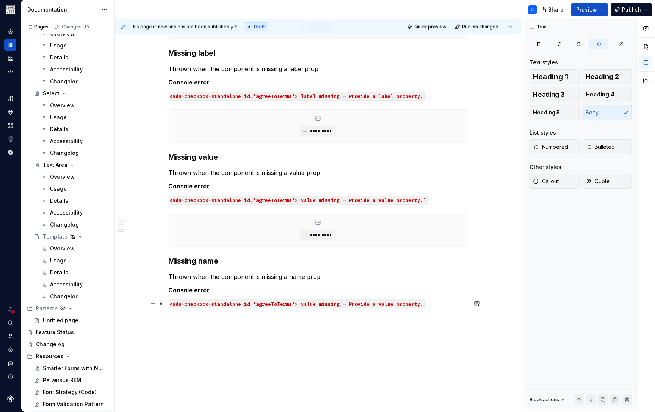
click at [429, 302] on p "<sds-checkbox-standalone id="agreeToTerms"> value missing – Provide a value pro…" at bounding box center [318, 303] width 299 height 9
click at [152, 304] on button "button" at bounding box center [153, 303] width 10 height 10
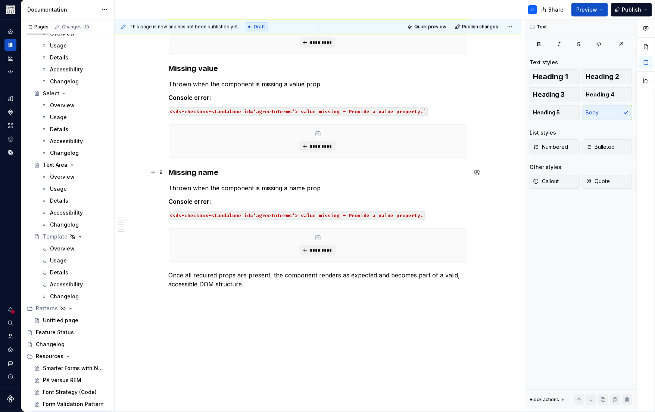
scroll to position [767, 0]
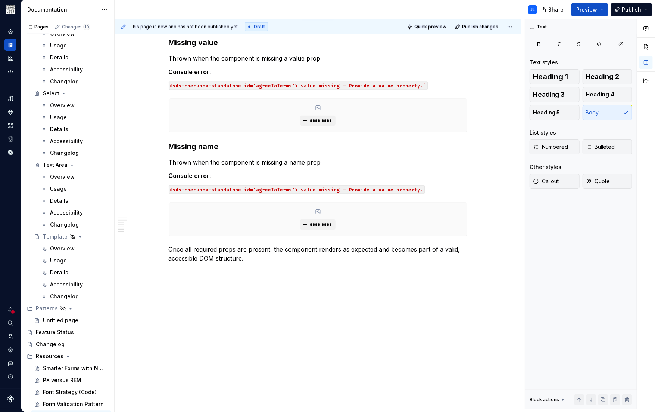
click at [240, 298] on div "This page is new and has not been published yet. Draft Quick preview Publish ch…" at bounding box center [320, 213] width 410 height 389
click at [246, 258] on p "Once all required props are present, the component renders as expected and beco…" at bounding box center [318, 254] width 299 height 18
click at [154, 250] on button "button" at bounding box center [153, 249] width 10 height 10
drag, startPoint x: 214, startPoint y: 318, endPoint x: 210, endPoint y: 320, distance: 4.4
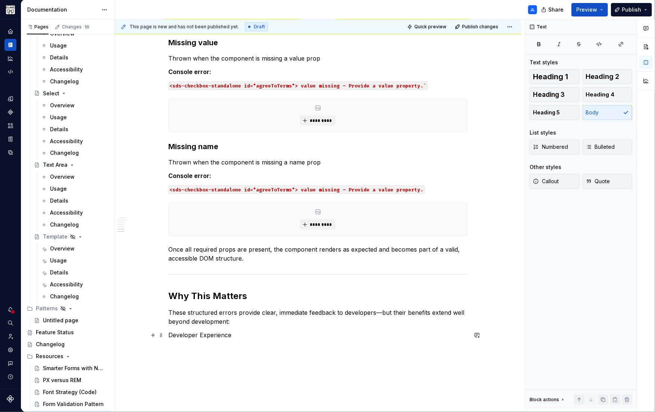
click at [207, 333] on p "Developer Experience" at bounding box center [318, 335] width 299 height 9
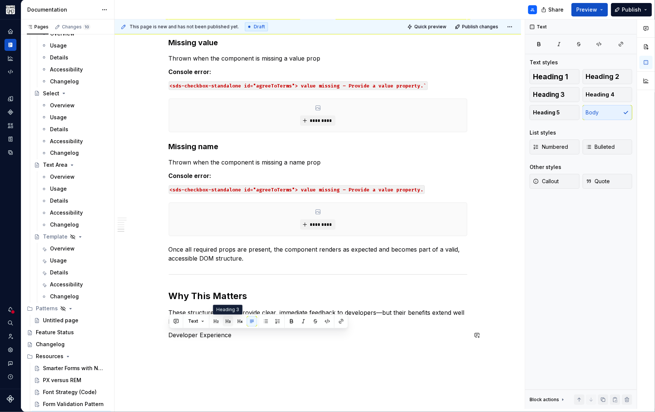
click at [228, 322] on button "button" at bounding box center [228, 321] width 10 height 10
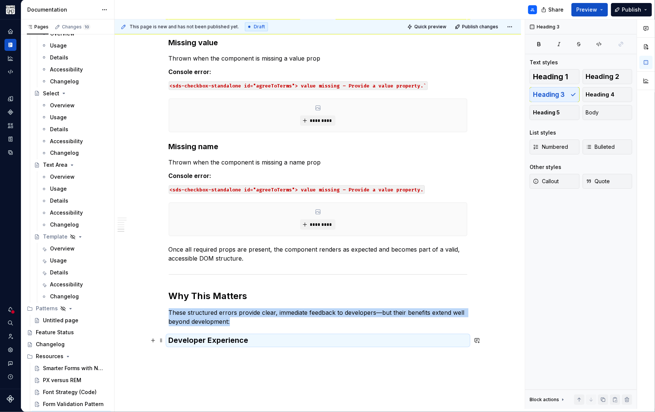
click at [250, 338] on h3 "Developer Experience" at bounding box center [318, 340] width 299 height 10
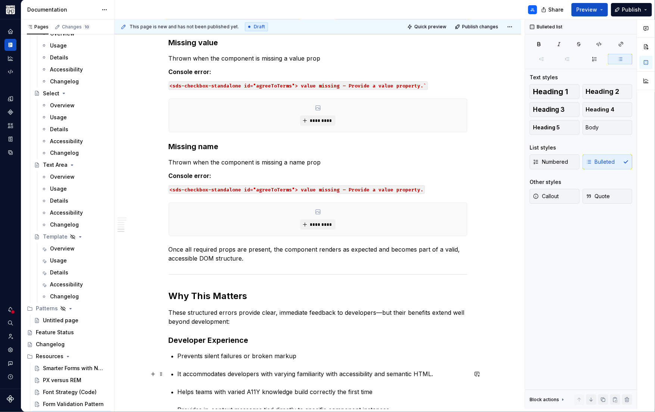
click at [180, 373] on p "It accommodates developers with varying familiarity with accessibility and sema…" at bounding box center [323, 373] width 290 height 9
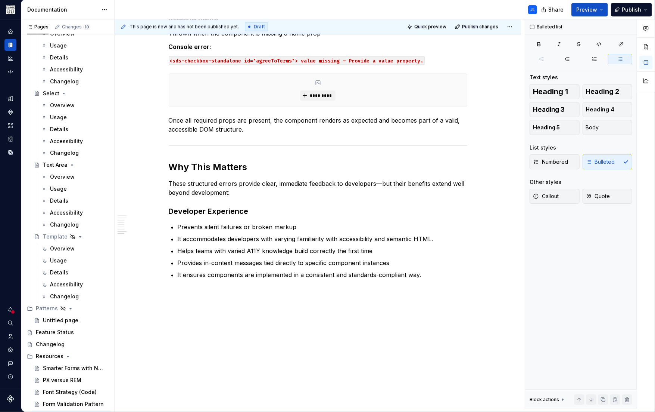
scroll to position [899, 0]
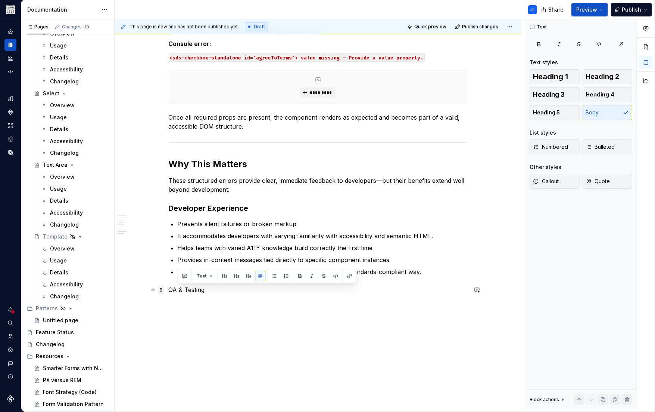
drag, startPoint x: 185, startPoint y: 288, endPoint x: 159, endPoint y: 288, distance: 25.4
click at [179, 291] on p "QA & Testing" at bounding box center [318, 289] width 299 height 9
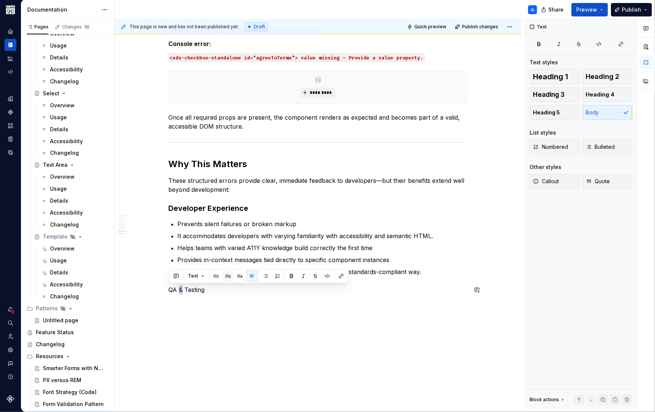
click at [227, 276] on button "button" at bounding box center [228, 275] width 10 height 10
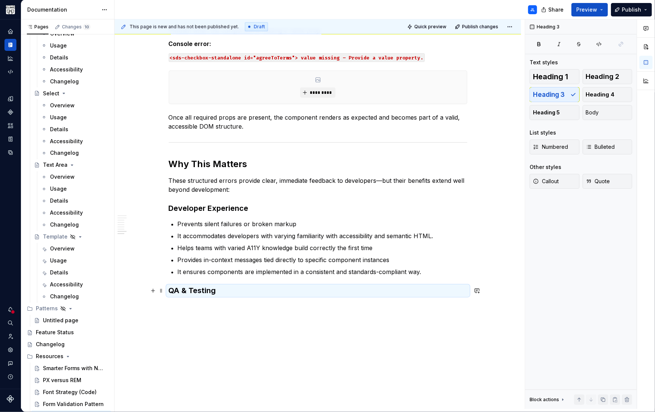
click at [221, 292] on h3 "QA & Testing" at bounding box center [318, 290] width 299 height 10
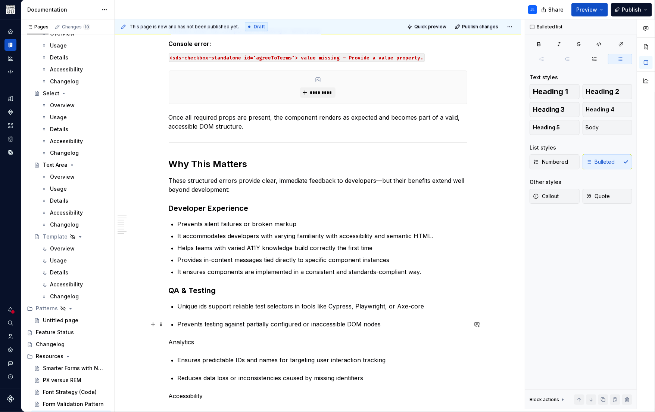
click at [180, 324] on p "Prevents testing against partially configured or inaccessible DOM nodes" at bounding box center [323, 324] width 290 height 9
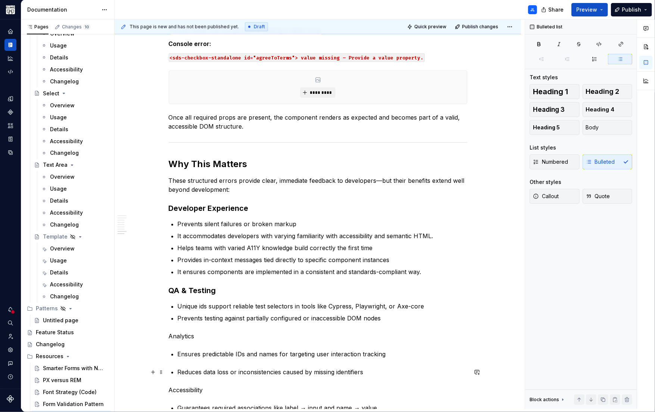
click at [180, 371] on p "Reduces data loss or inconsistencies caused by missing identifiers" at bounding box center [323, 371] width 290 height 9
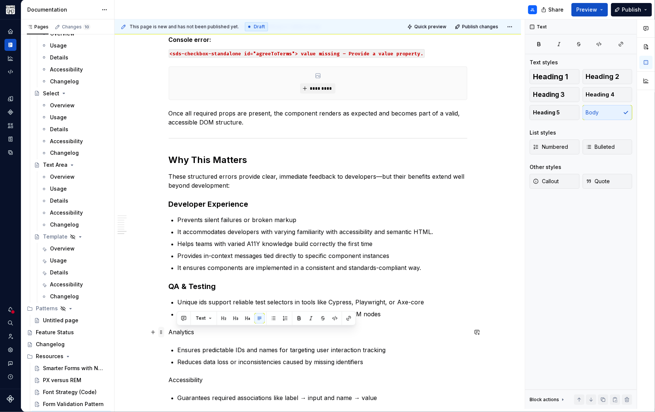
drag, startPoint x: 192, startPoint y: 330, endPoint x: 161, endPoint y: 329, distance: 31.0
click at [184, 330] on p "Analytics" at bounding box center [318, 332] width 299 height 9
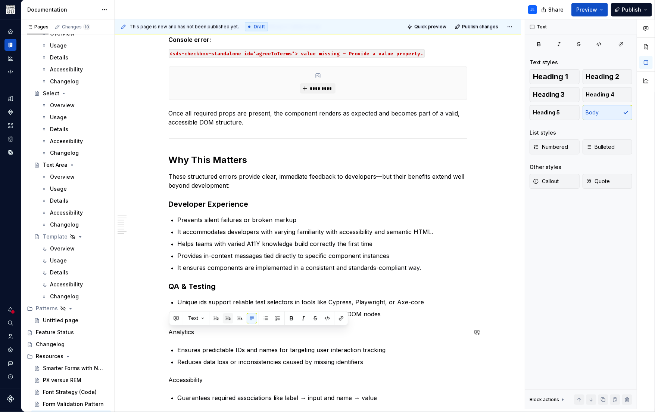
click at [230, 318] on button "button" at bounding box center [228, 318] width 10 height 10
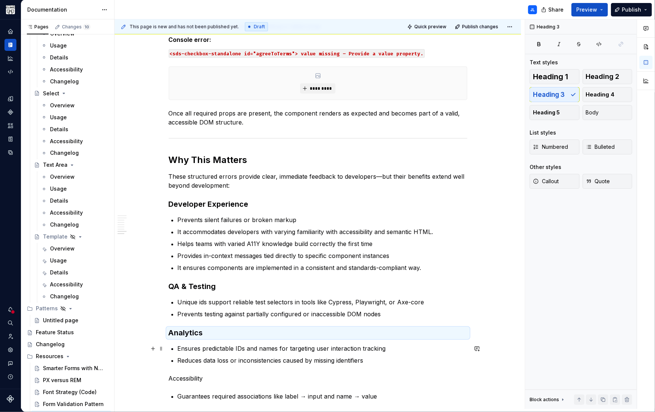
click at [197, 348] on p "Ensures predictable IDs and names for targeting user interaction tracking" at bounding box center [323, 348] width 290 height 9
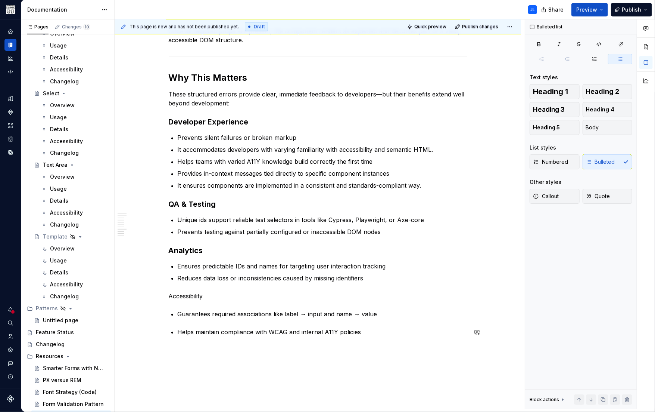
scroll to position [998, 0]
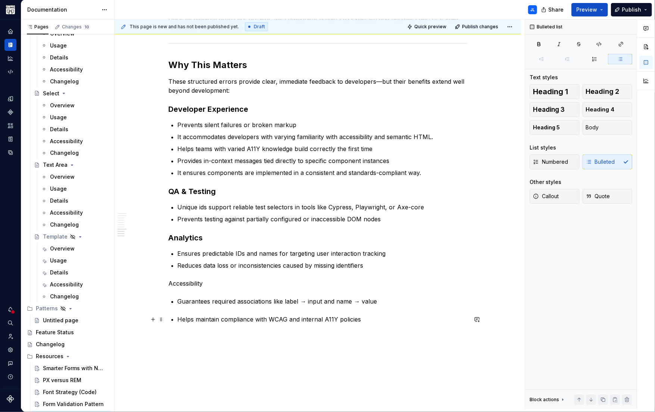
drag, startPoint x: 180, startPoint y: 318, endPoint x: 186, endPoint y: 320, distance: 6.0
click at [180, 318] on p "Helps maintain compliance with WCAG and internal A11Y policies" at bounding box center [323, 319] width 290 height 9
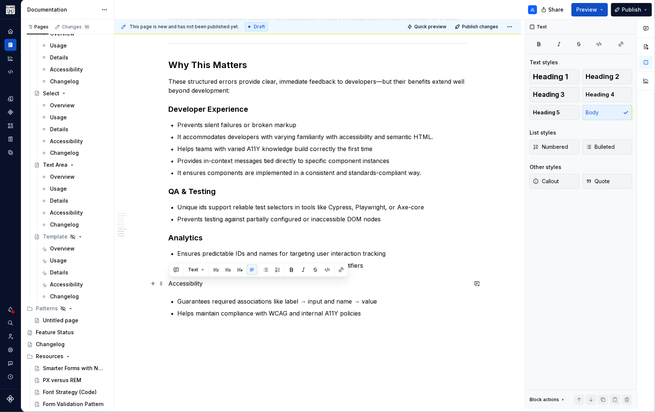
drag, startPoint x: 189, startPoint y: 281, endPoint x: 168, endPoint y: 280, distance: 20.9
click at [228, 270] on button "button" at bounding box center [228, 269] width 10 height 10
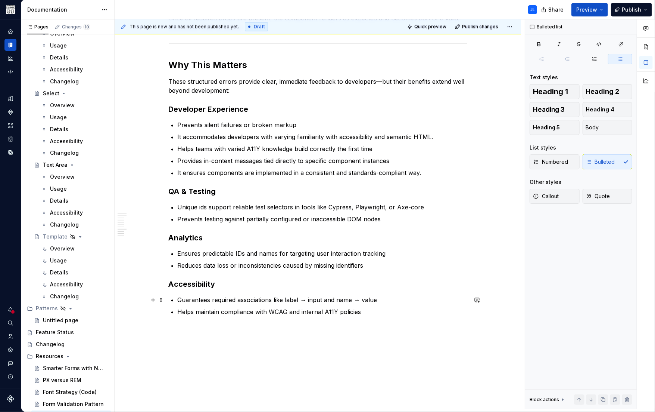
click at [211, 299] on p "Guarantees required associations like label → input and name → value" at bounding box center [323, 299] width 290 height 9
click at [153, 310] on button "button" at bounding box center [153, 312] width 10 height 10
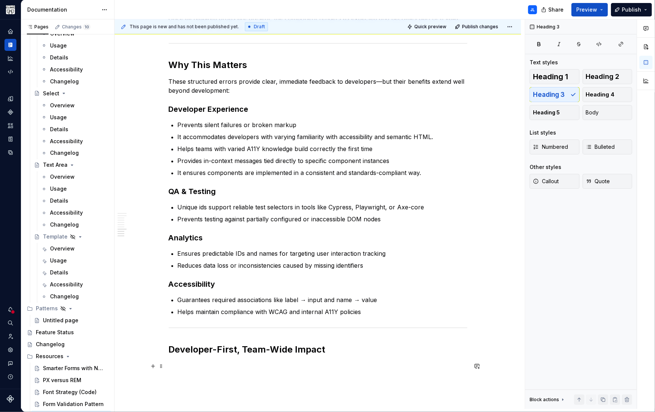
drag, startPoint x: 238, startPoint y: 365, endPoint x: 226, endPoint y: 368, distance: 12.0
click at [230, 368] on p at bounding box center [318, 366] width 299 height 9
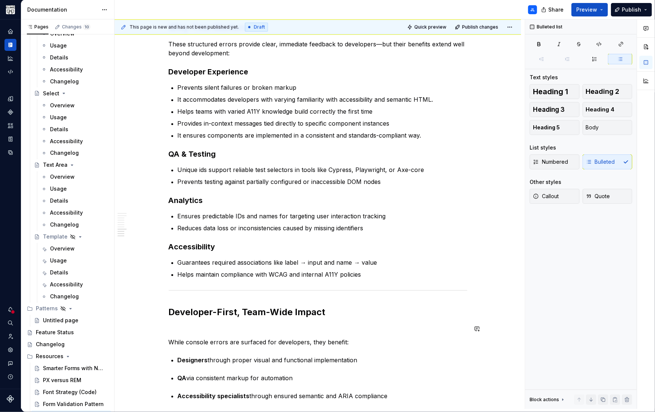
scroll to position [1078, 0]
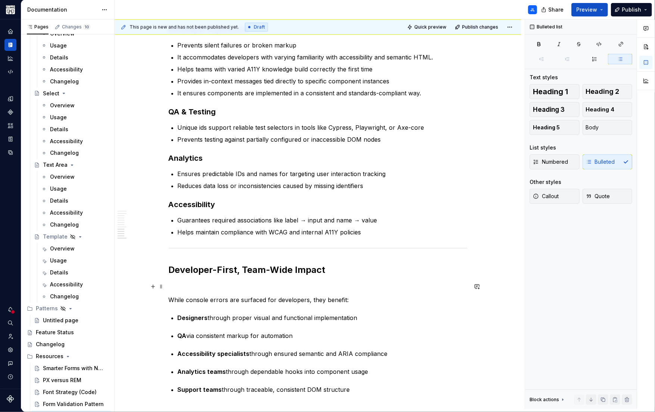
click at [172, 288] on p at bounding box center [318, 286] width 299 height 9
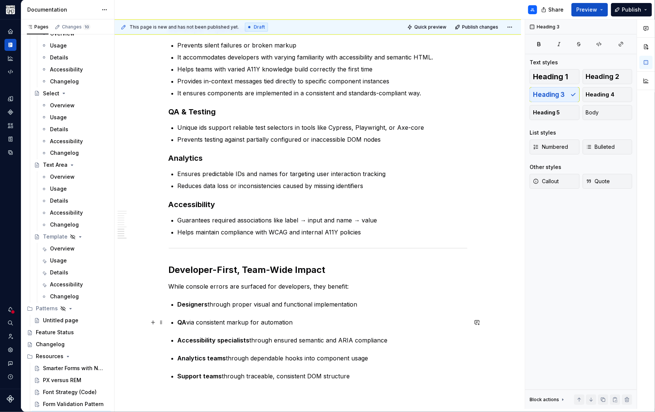
click at [179, 322] on strong "QA" at bounding box center [182, 321] width 9 height 7
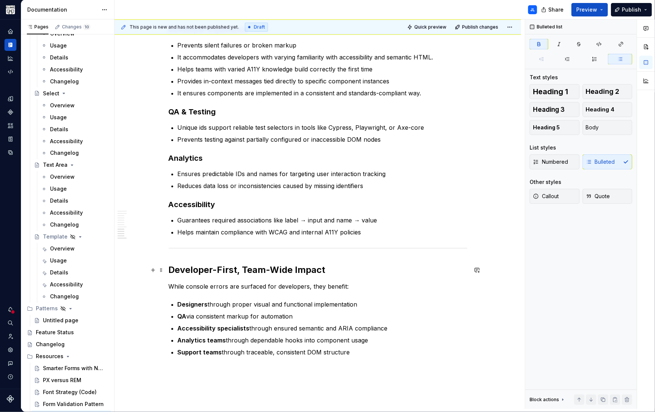
click at [223, 267] on h2 "Developer-First, Team-Wide Impact" at bounding box center [318, 270] width 299 height 12
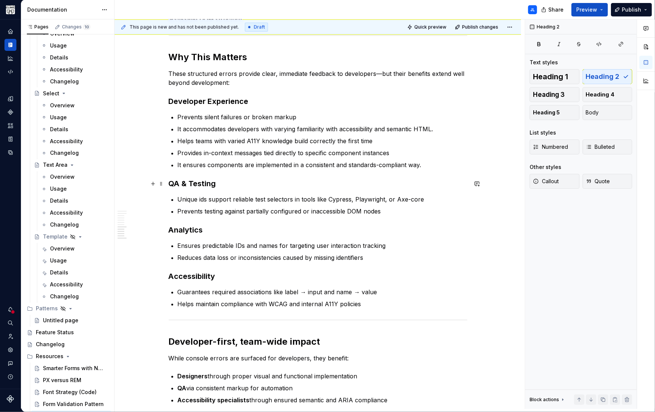
scroll to position [1005, 0]
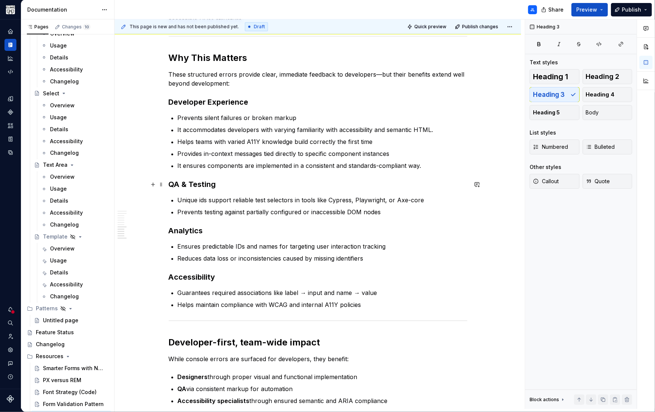
click at [192, 184] on h3 "QA & Testing" at bounding box center [318, 184] width 299 height 10
click at [212, 103] on h3 "Developer Experience" at bounding box center [318, 102] width 299 height 10
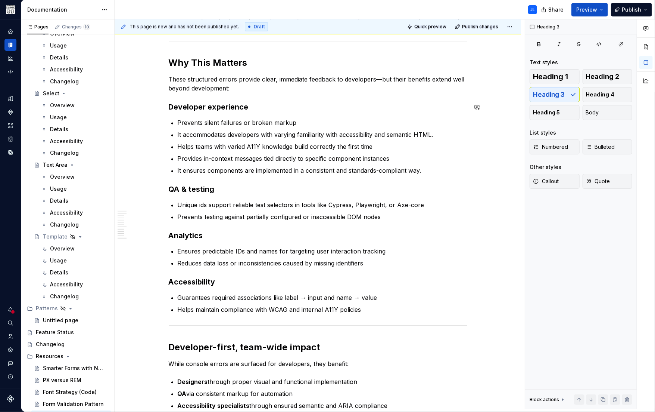
scroll to position [996, 0]
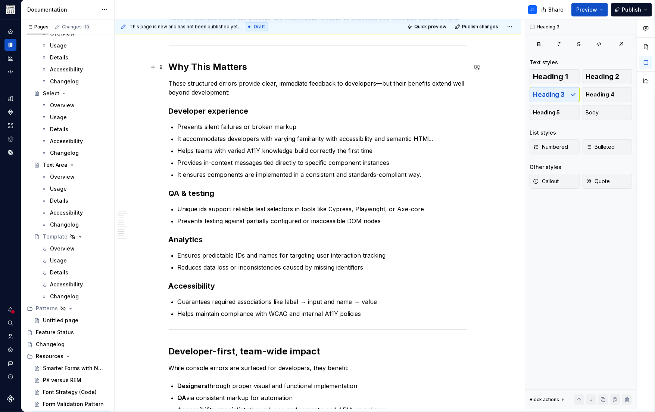
click at [194, 66] on strong "Why This Matters" at bounding box center [208, 67] width 79 height 11
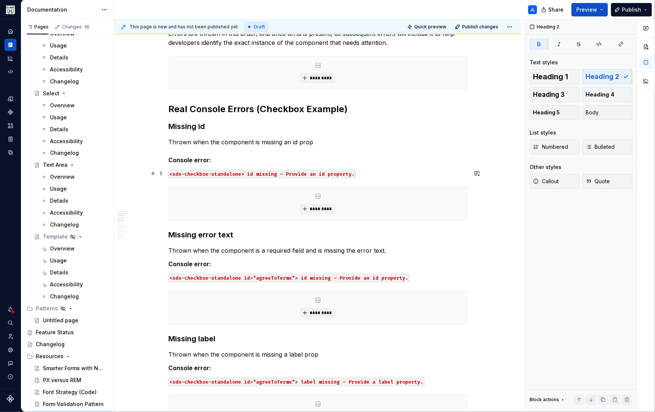
scroll to position [367, 0]
click at [196, 108] on h2 "Real Console Errors (Checkbox Example)" at bounding box center [318, 109] width 299 height 12
click at [302, 122] on h3 "Missing id" at bounding box center [318, 126] width 299 height 10
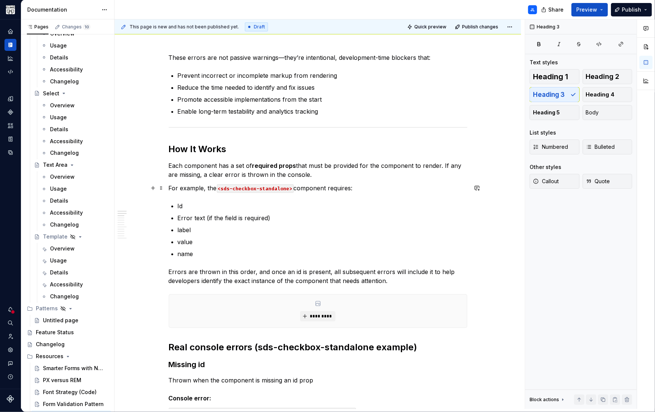
scroll to position [99, 0]
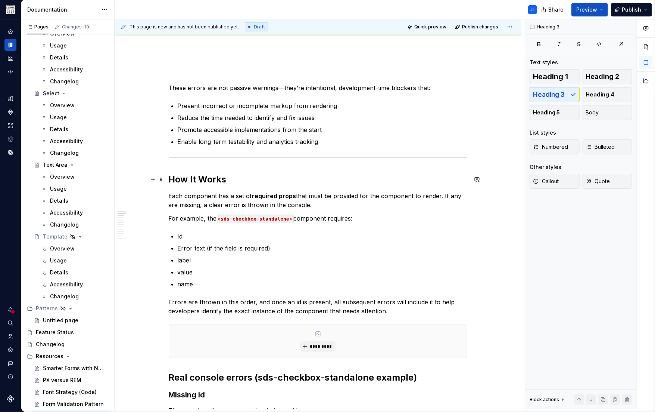
click at [209, 181] on h2 "How It Works" at bounding box center [318, 179] width 299 height 12
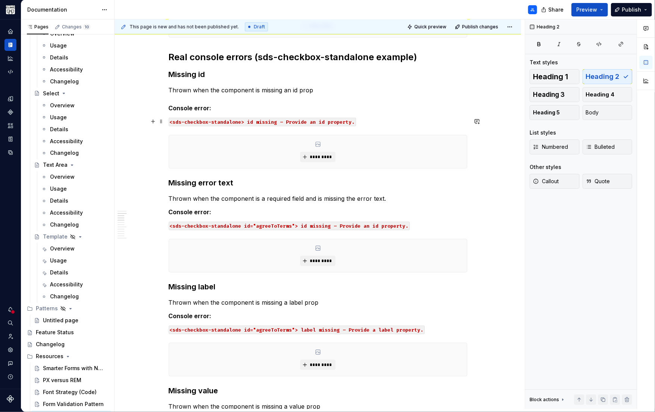
scroll to position [331, 0]
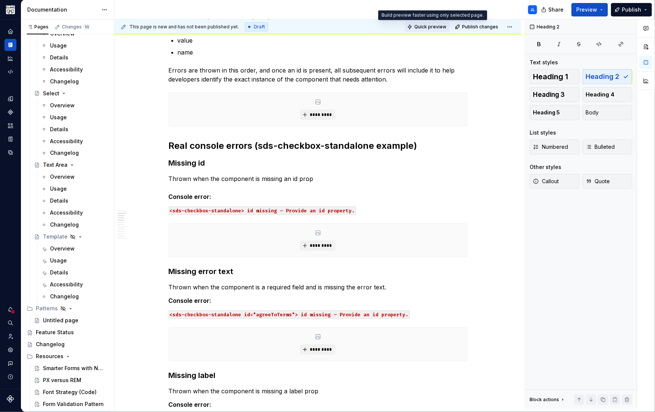
click at [428, 24] on span "Quick preview" at bounding box center [431, 27] width 32 height 6
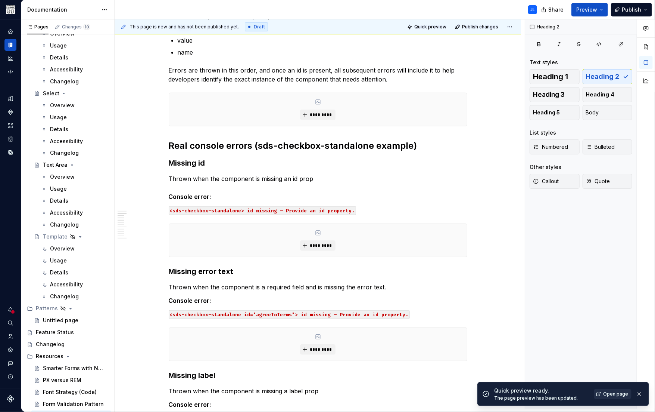
click at [614, 393] on span "Open page" at bounding box center [616, 394] width 25 height 6
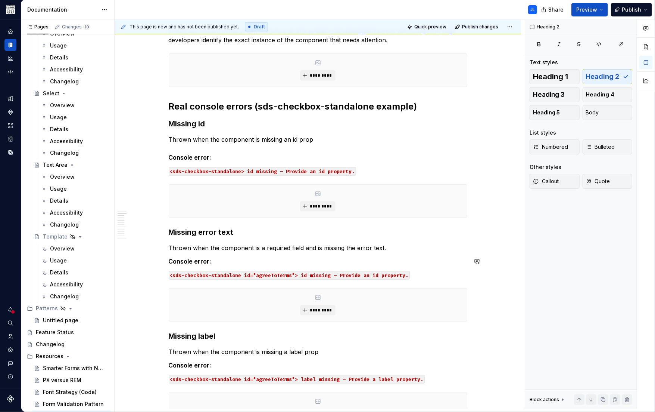
scroll to position [347, 0]
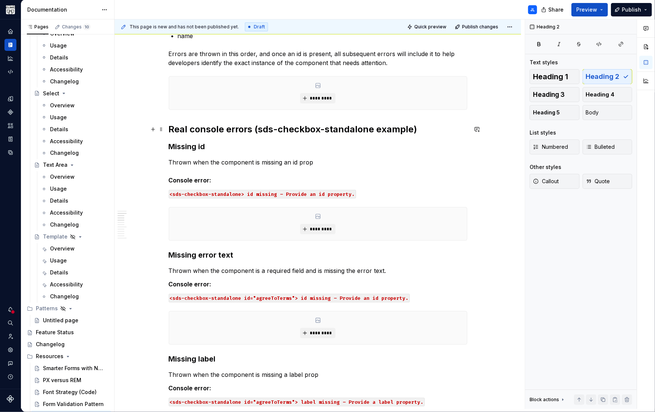
click at [417, 128] on h2 "Real console errors (sds-checkbox-standalone example)" at bounding box center [318, 129] width 299 height 12
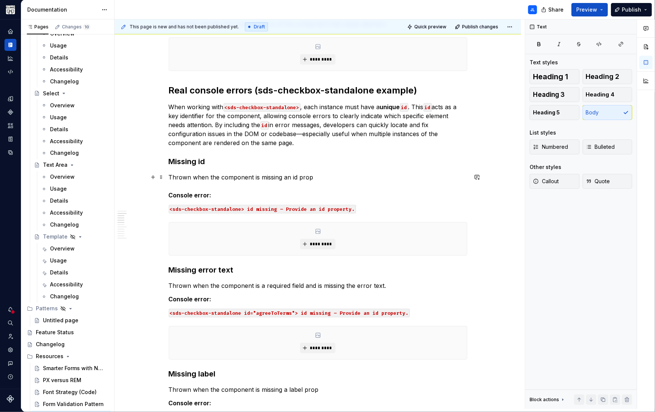
scroll to position [468, 0]
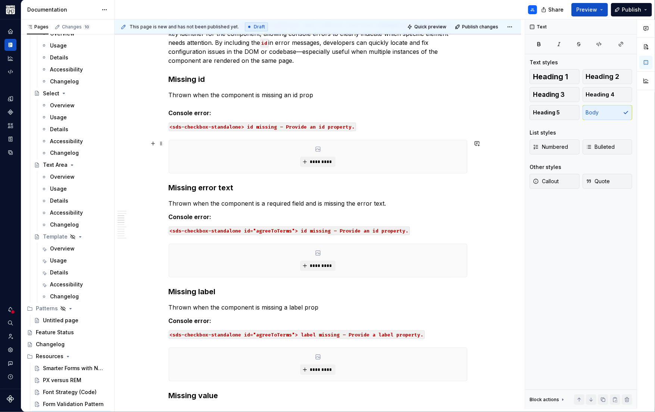
click at [397, 156] on div "*********" at bounding box center [318, 156] width 298 height 33
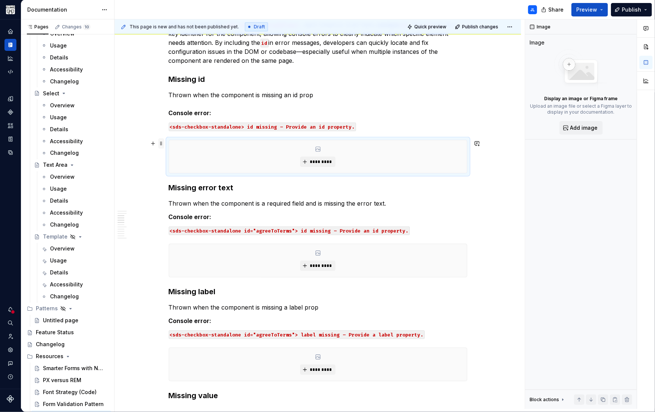
click at [161, 143] on span at bounding box center [161, 143] width 6 height 10
click at [179, 208] on div "Delete" at bounding box center [197, 209] width 49 height 7
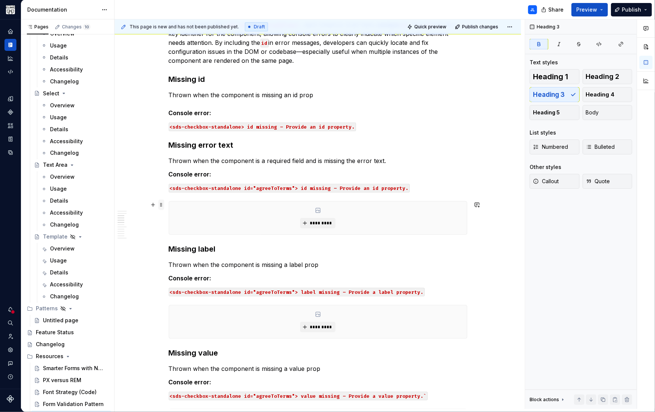
click at [159, 203] on span at bounding box center [161, 204] width 6 height 10
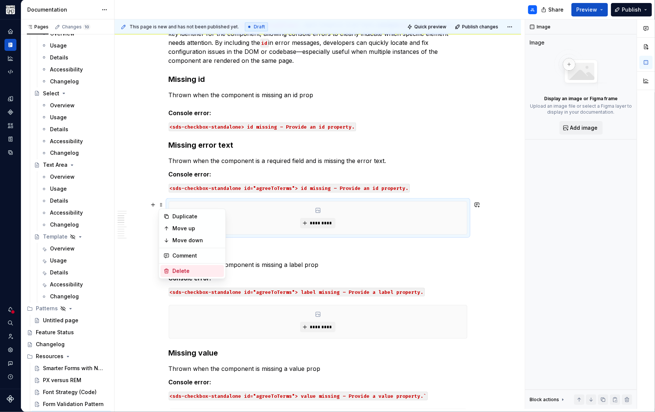
click at [182, 272] on div "Delete" at bounding box center [197, 270] width 49 height 7
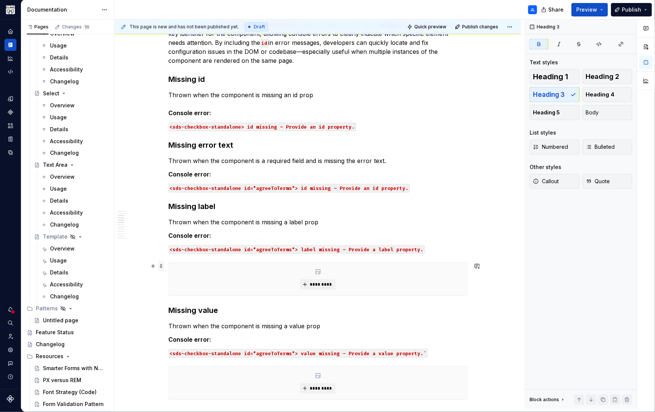
click at [161, 266] on span at bounding box center [161, 266] width 6 height 10
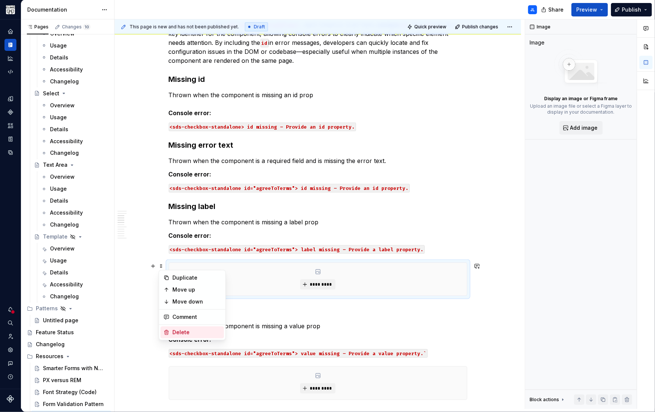
click at [182, 332] on div "Delete" at bounding box center [197, 331] width 49 height 7
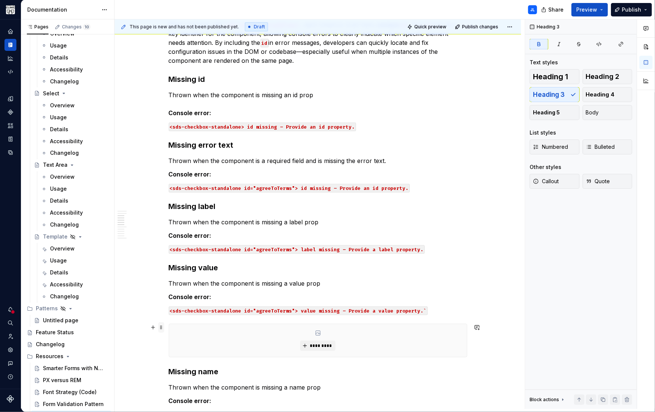
click at [162, 326] on span at bounding box center [161, 327] width 6 height 10
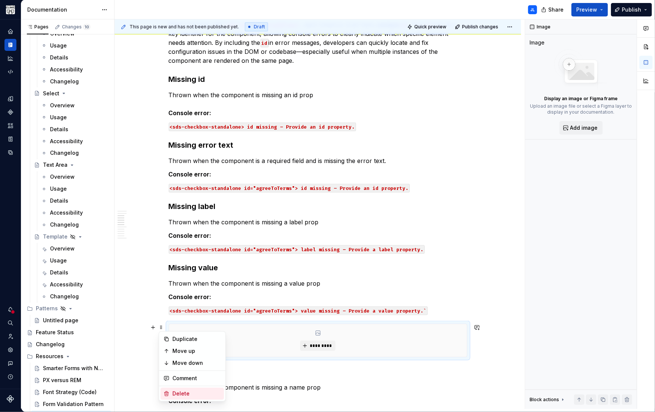
click at [190, 392] on div "Delete" at bounding box center [197, 393] width 49 height 7
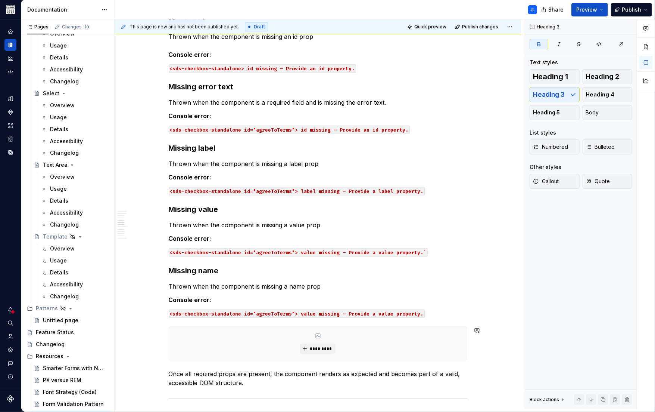
scroll to position [621, 0]
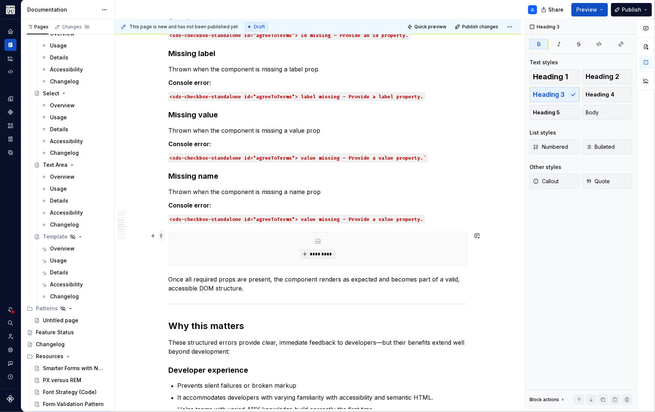
click at [164, 234] on span at bounding box center [161, 235] width 6 height 10
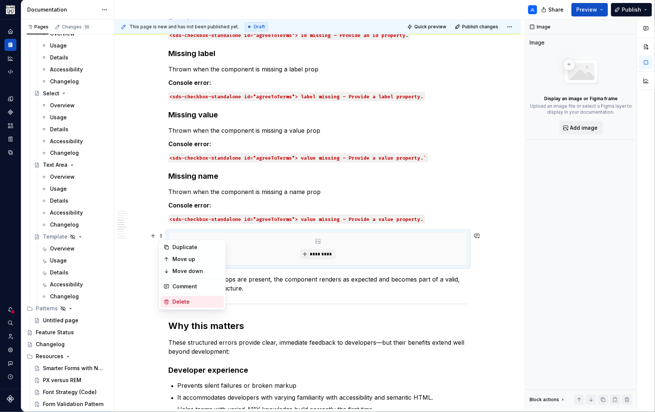
click at [185, 302] on div "Delete" at bounding box center [197, 301] width 49 height 7
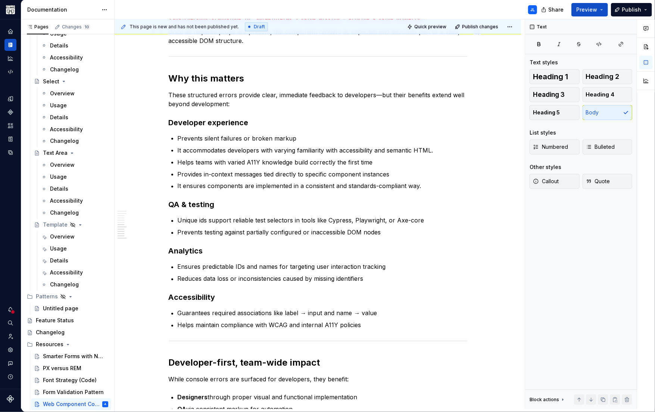
scroll to position [753, 0]
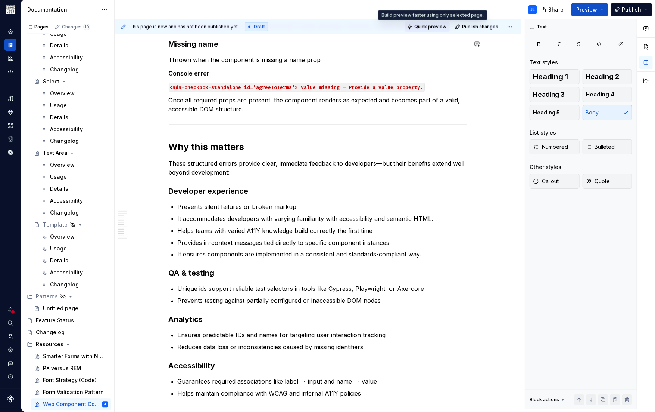
click at [425, 27] on span "Quick preview" at bounding box center [431, 27] width 32 height 6
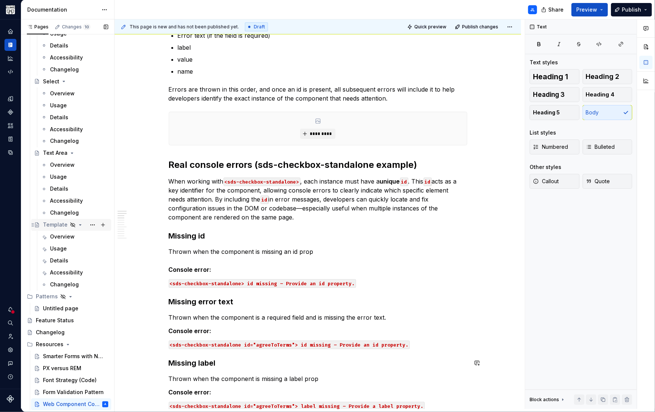
scroll to position [260, 0]
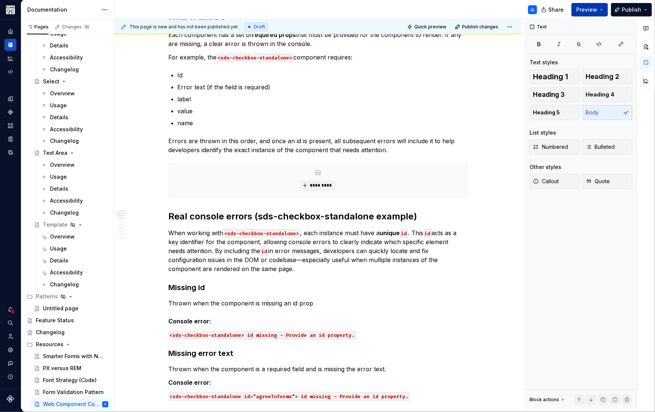
click at [584, 10] on span "Preview" at bounding box center [587, 9] width 21 height 7
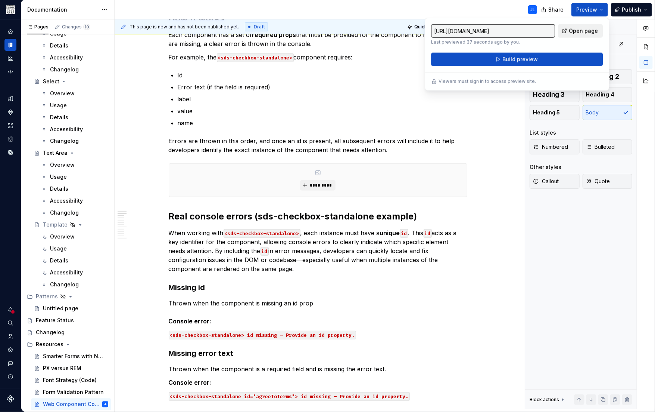
click at [581, 30] on span "Open page" at bounding box center [583, 30] width 29 height 7
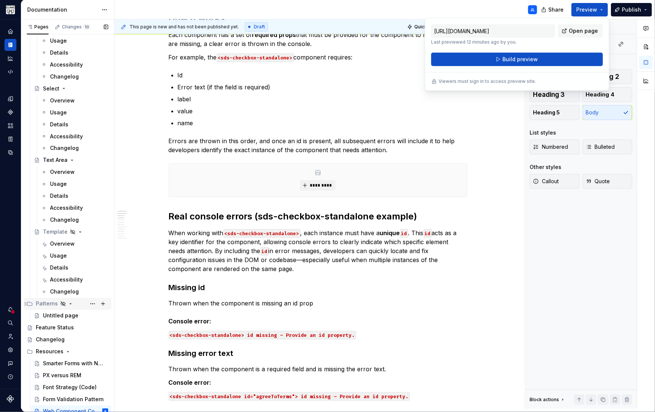
scroll to position [884, 0]
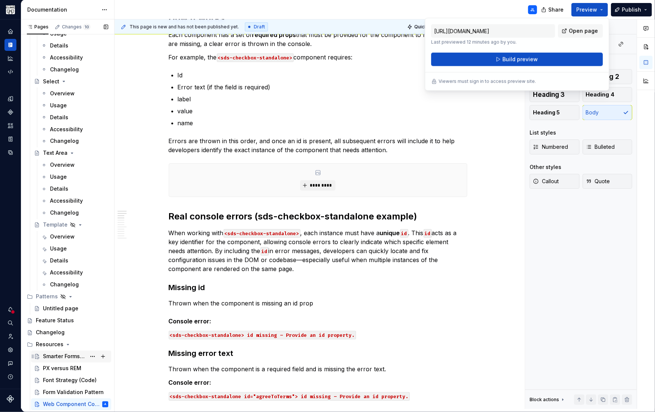
click at [66, 356] on div "Smarter Forms with Native Validation APIs" at bounding box center [64, 356] width 43 height 7
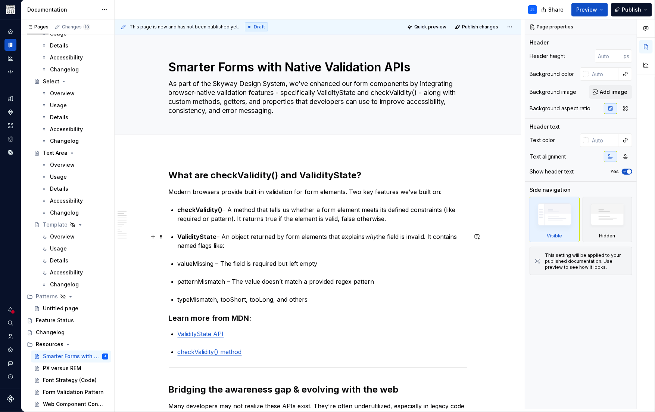
click at [179, 236] on strong "ValidityState" at bounding box center [197, 236] width 39 height 7
type textarea "*"
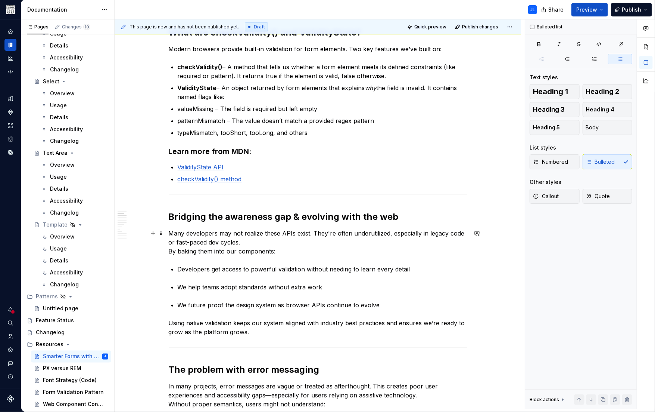
scroll to position [214, 0]
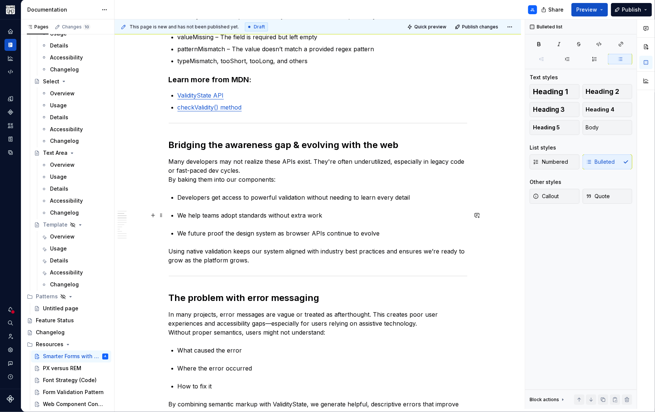
click at [180, 215] on p "We help teams adopt standards without extra work" at bounding box center [323, 215] width 290 height 9
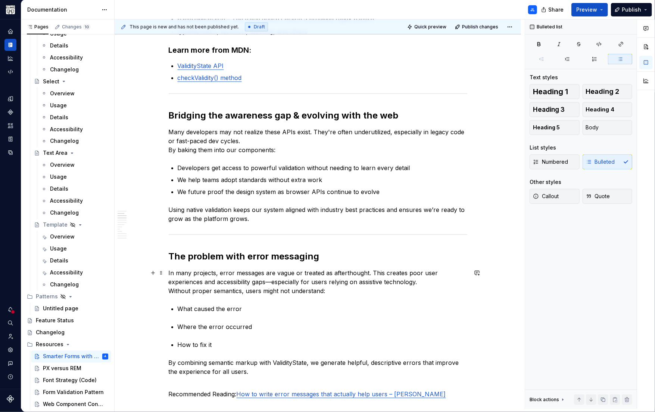
scroll to position [252, 0]
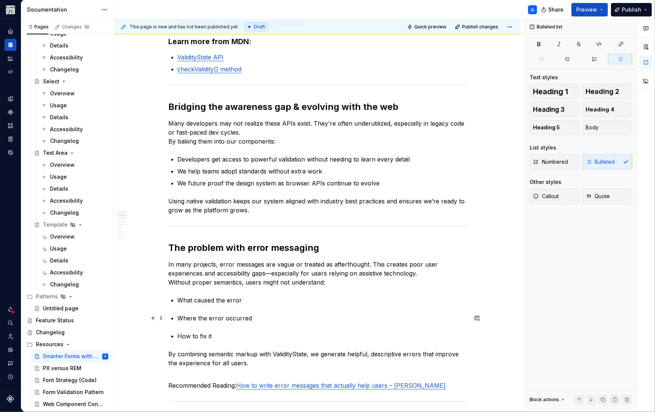
click at [179, 318] on p "Where the error occurred" at bounding box center [323, 317] width 290 height 9
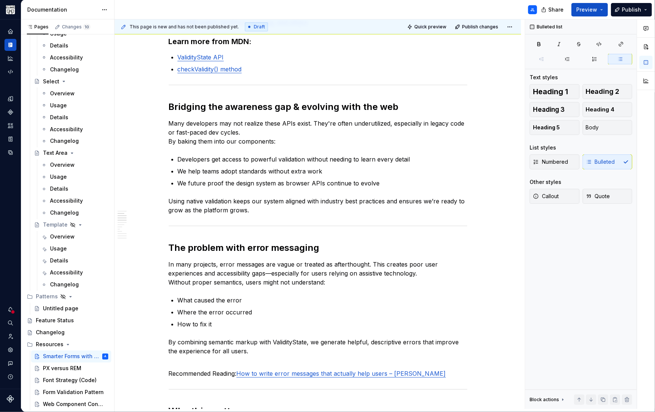
type textarea "*"
